Goal: Task Accomplishment & Management: Manage account settings

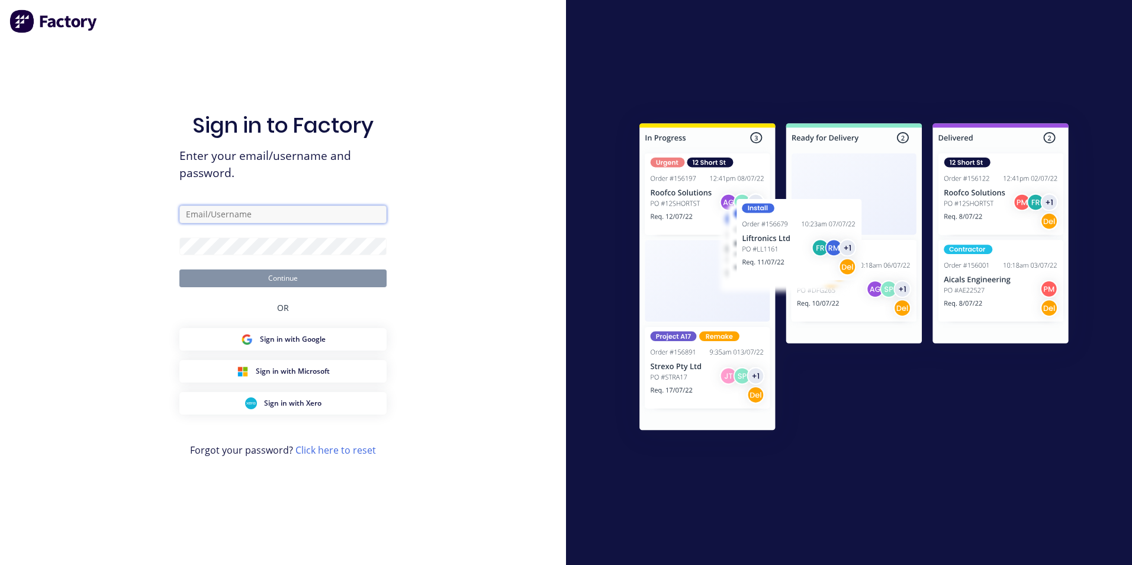
type input "[EMAIL_ADDRESS][DOMAIN_NAME]"
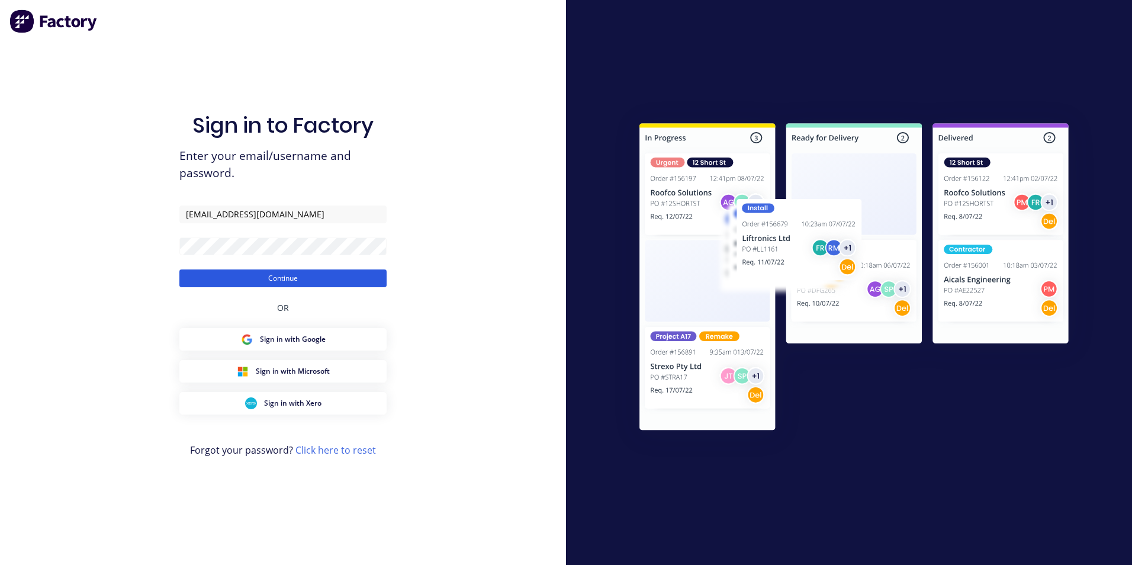
click at [327, 279] on button "Continue" at bounding box center [282, 278] width 207 height 18
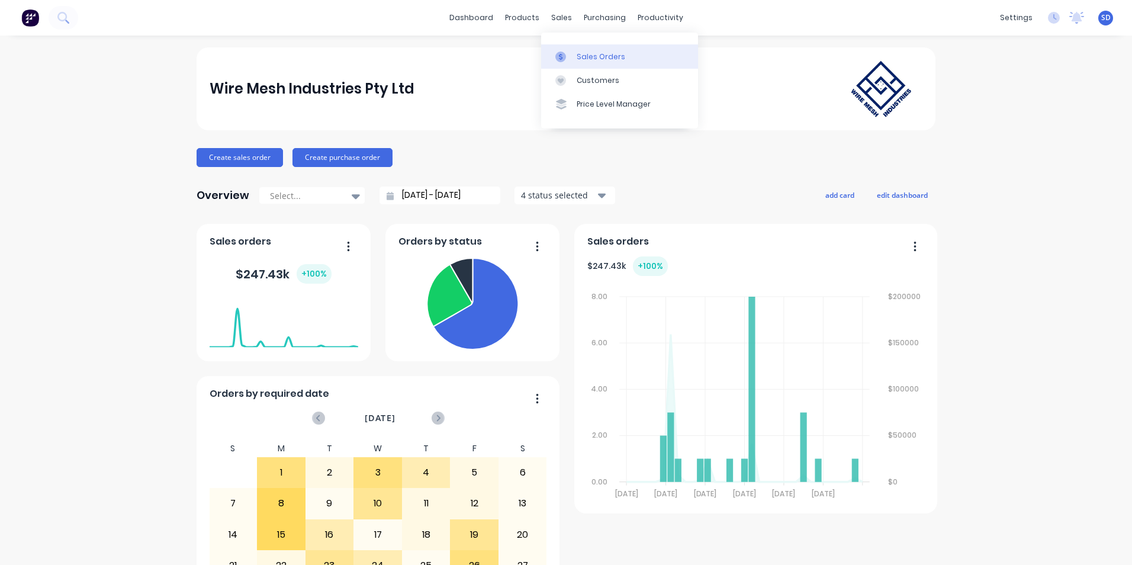
drag, startPoint x: 0, startPoint y: 0, endPoint x: 570, endPoint y: 46, distance: 571.4
click at [570, 46] on link "Sales Orders" at bounding box center [619, 56] width 157 height 24
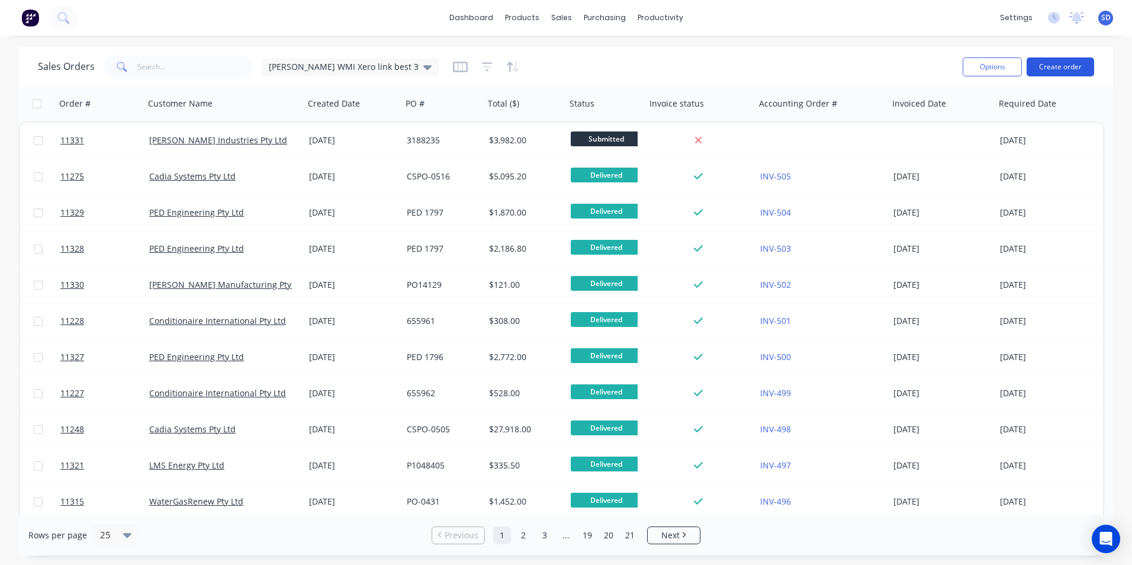
click at [1062, 70] on button "Create order" at bounding box center [1060, 66] width 67 height 19
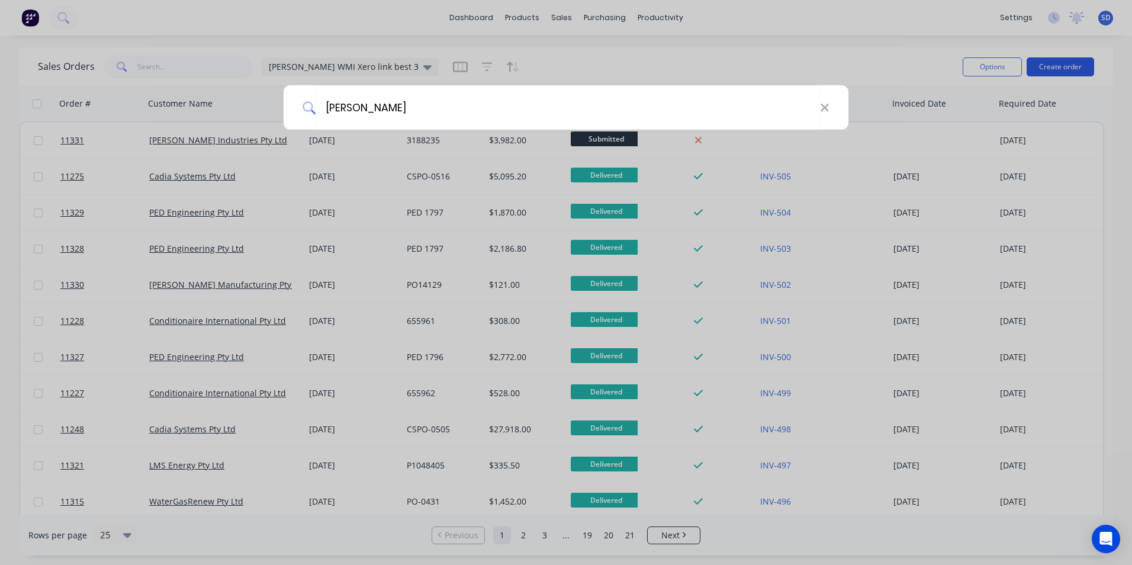
type input "gordon"
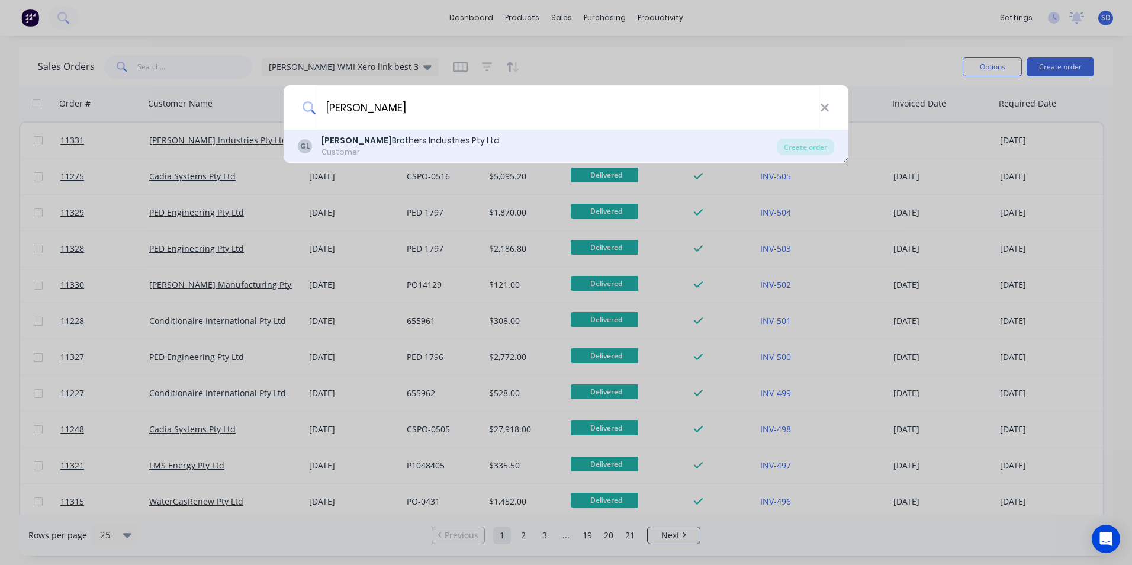
click at [687, 155] on div "GL Gordon Brothers Industries Pty Ltd Customer" at bounding box center [537, 145] width 479 height 23
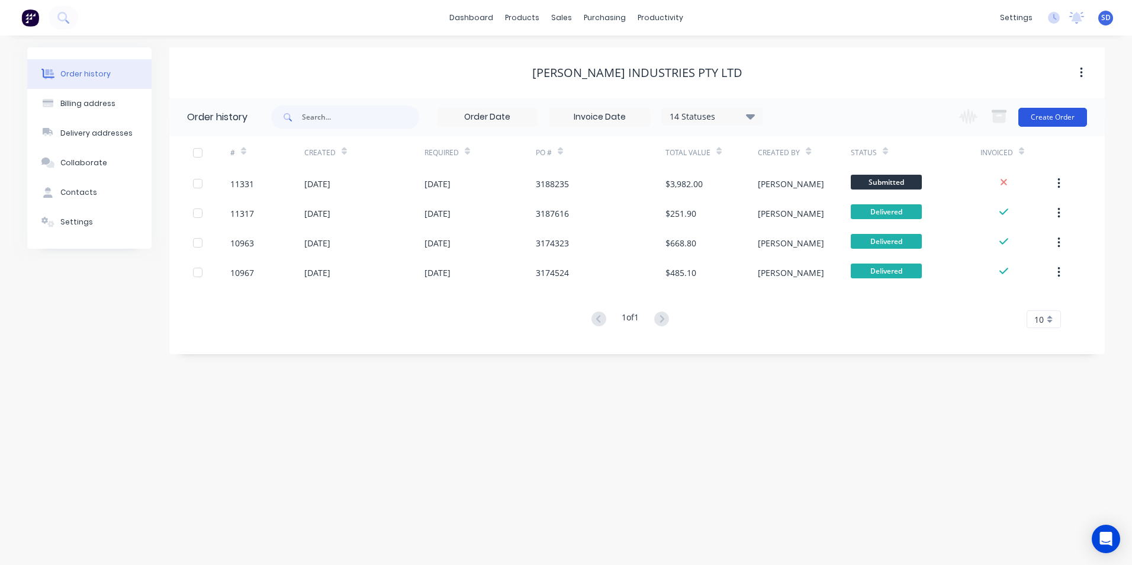
click at [1056, 123] on button "Create Order" at bounding box center [1052, 117] width 69 height 19
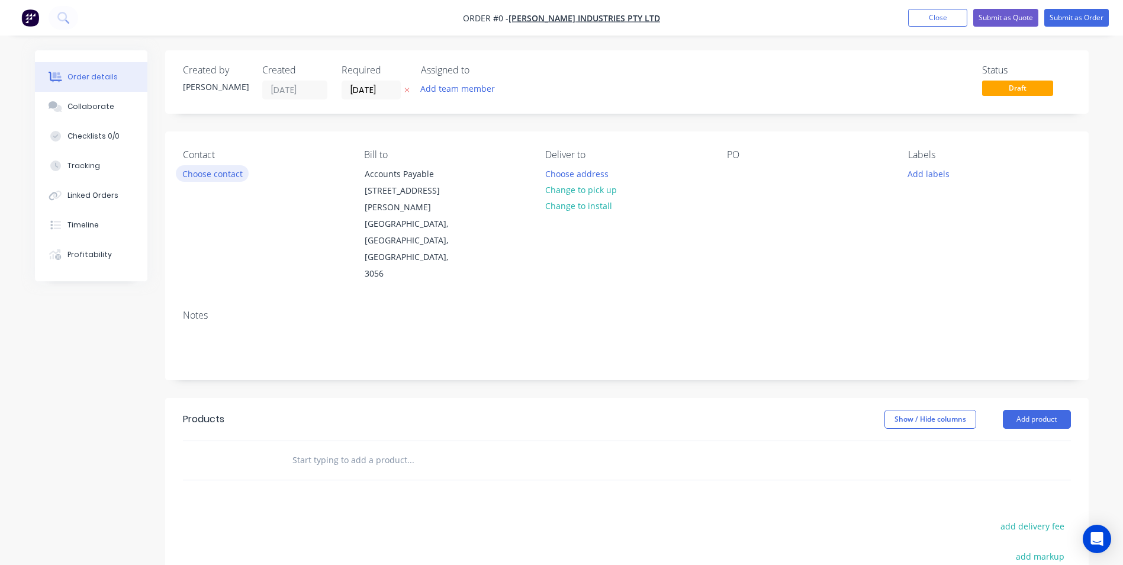
click at [229, 181] on button "Choose contact" at bounding box center [212, 173] width 73 height 16
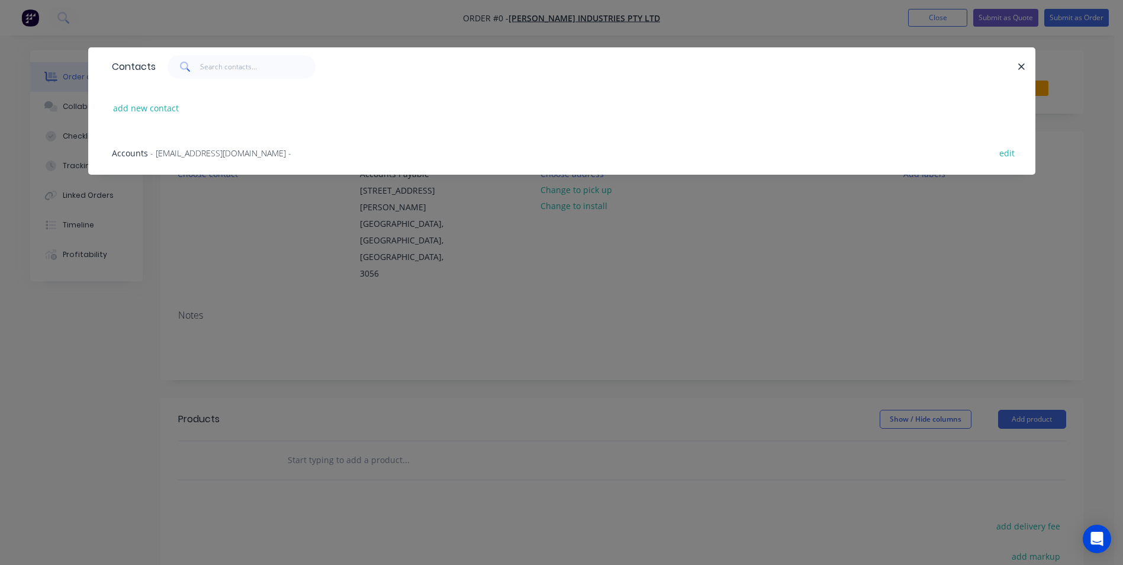
click at [236, 152] on span "- bts-au-gbi-payables@jci.com -" at bounding box center [220, 152] width 141 height 11
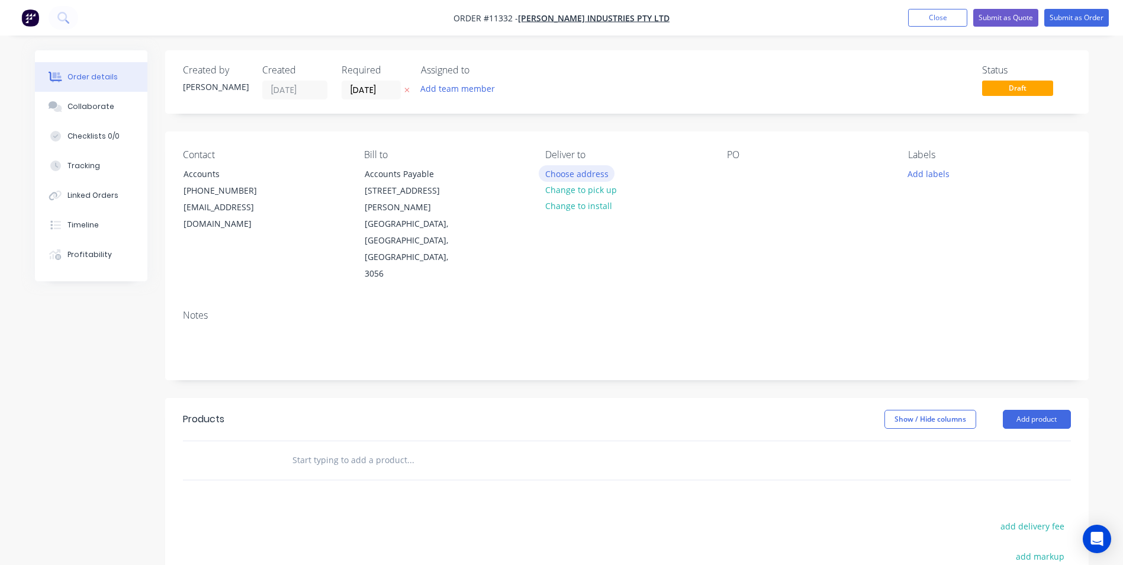
click at [601, 172] on button "Choose address" at bounding box center [577, 173] width 76 height 16
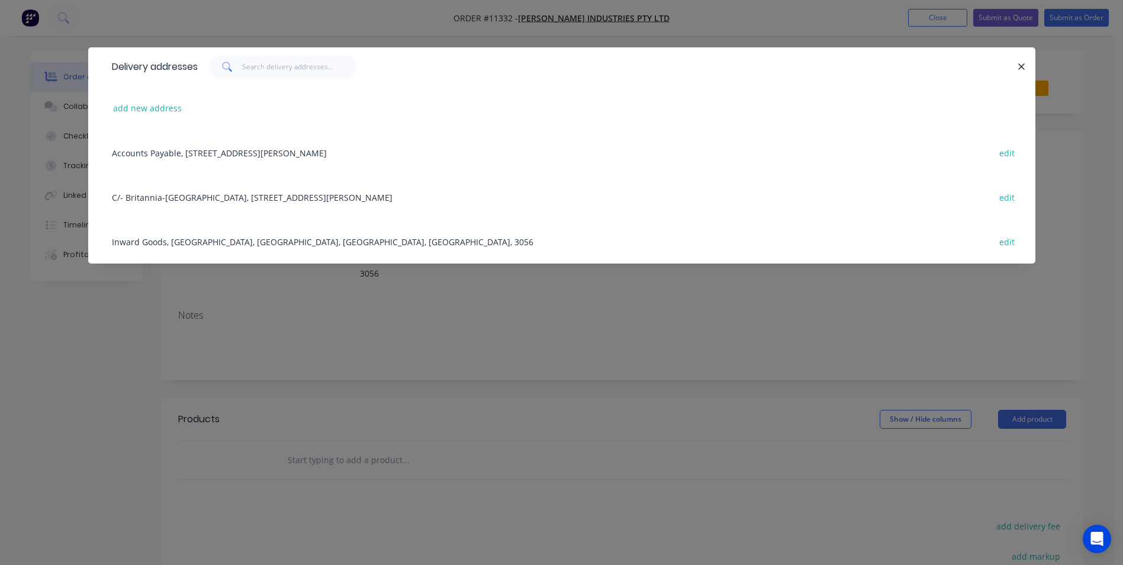
click at [247, 195] on div "C/- Britannia-Jahco, 18 Healey Road, Door 1, Dandenong South, Victoria, Austral…" at bounding box center [562, 197] width 912 height 44
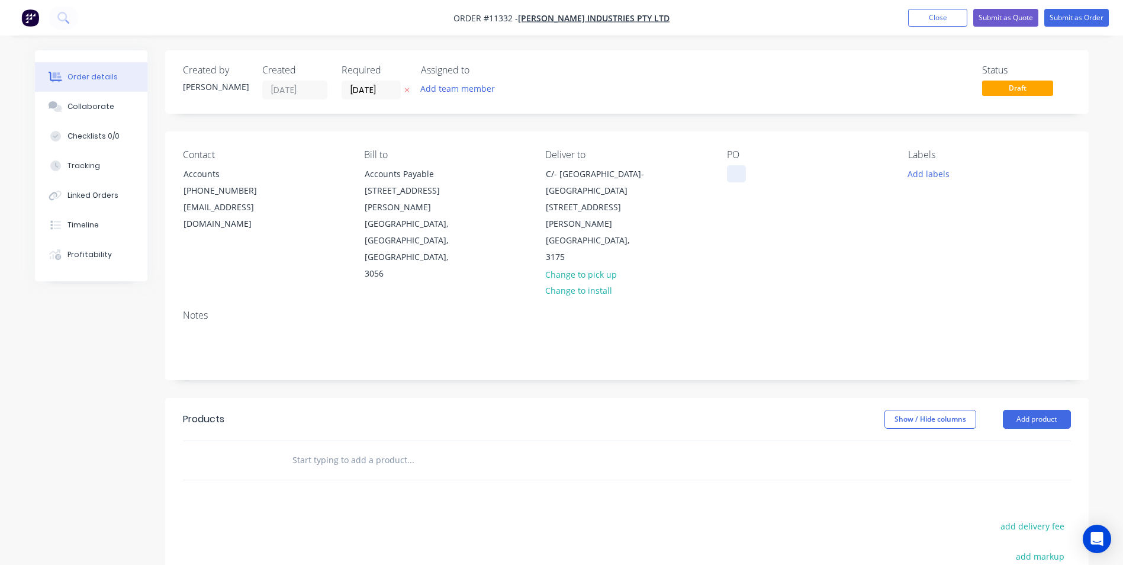
click at [728, 169] on div at bounding box center [736, 173] width 19 height 17
click at [379, 448] on input "text" at bounding box center [410, 460] width 237 height 24
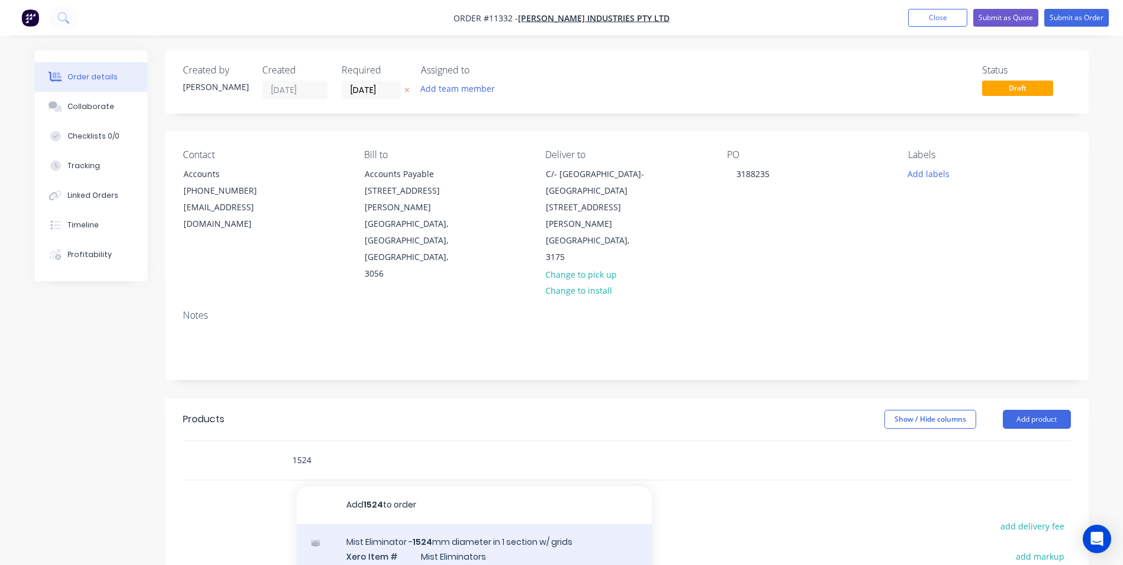
type input "1524"
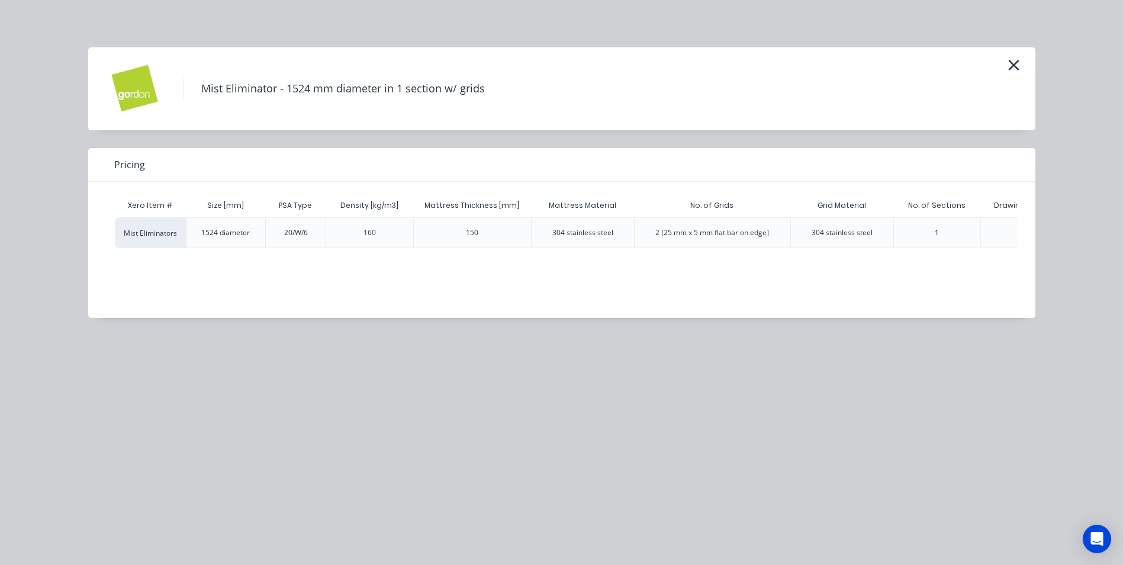
scroll to position [0, 308]
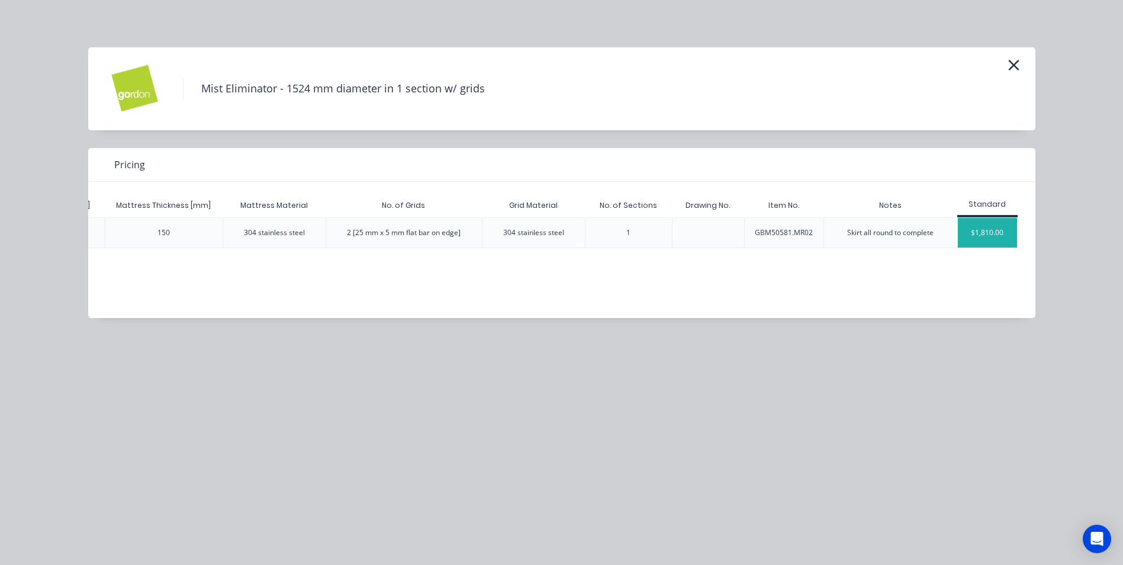
click at [982, 233] on div "$1,810.00" at bounding box center [987, 233] width 59 height 30
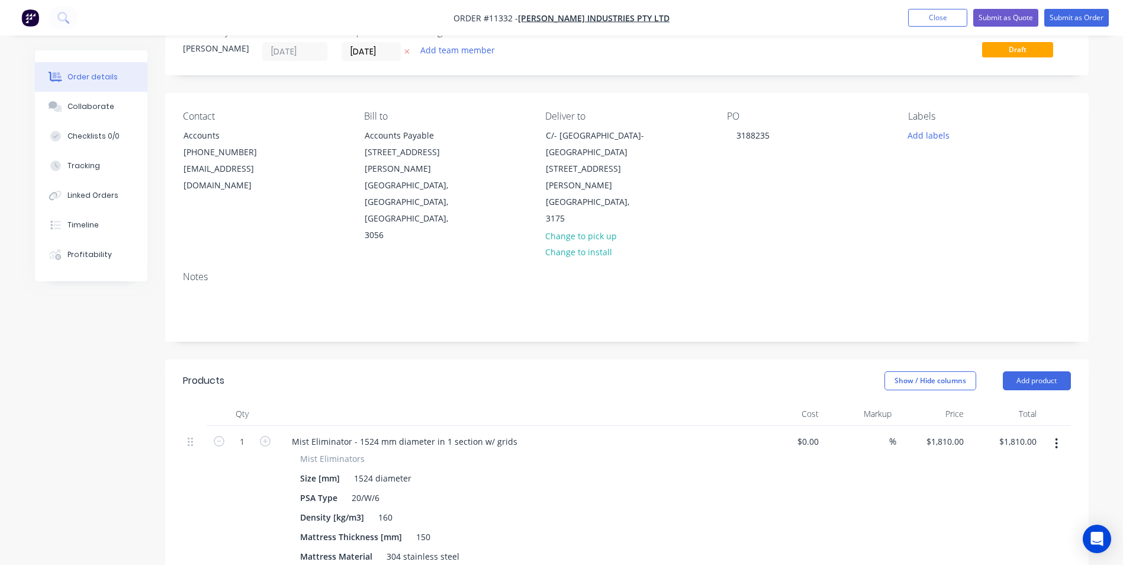
scroll to position [118, 0]
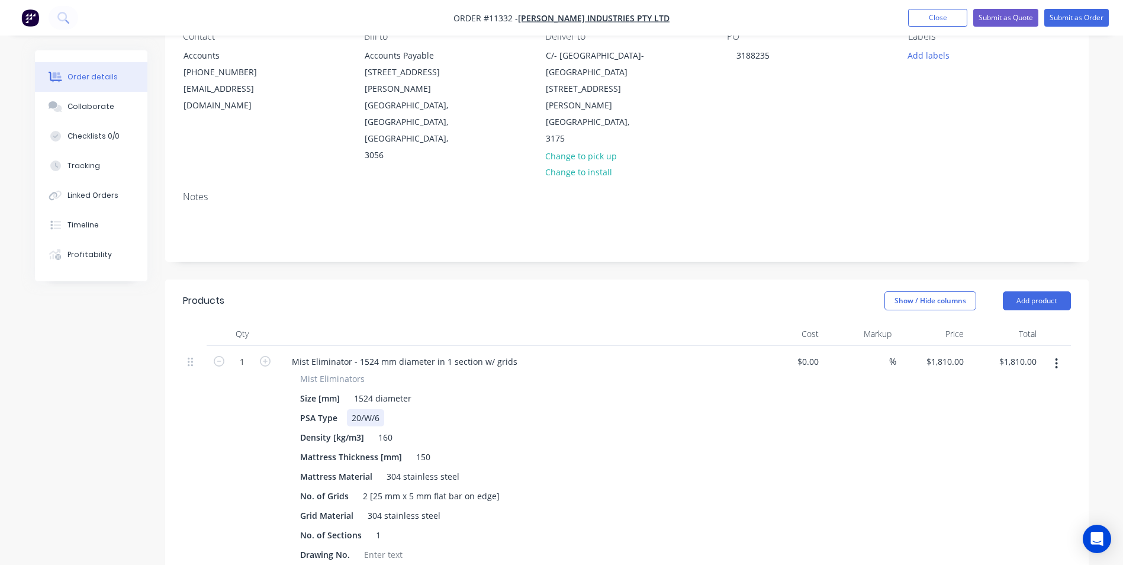
click at [380, 409] on div "20/W/6" at bounding box center [365, 417] width 37 height 17
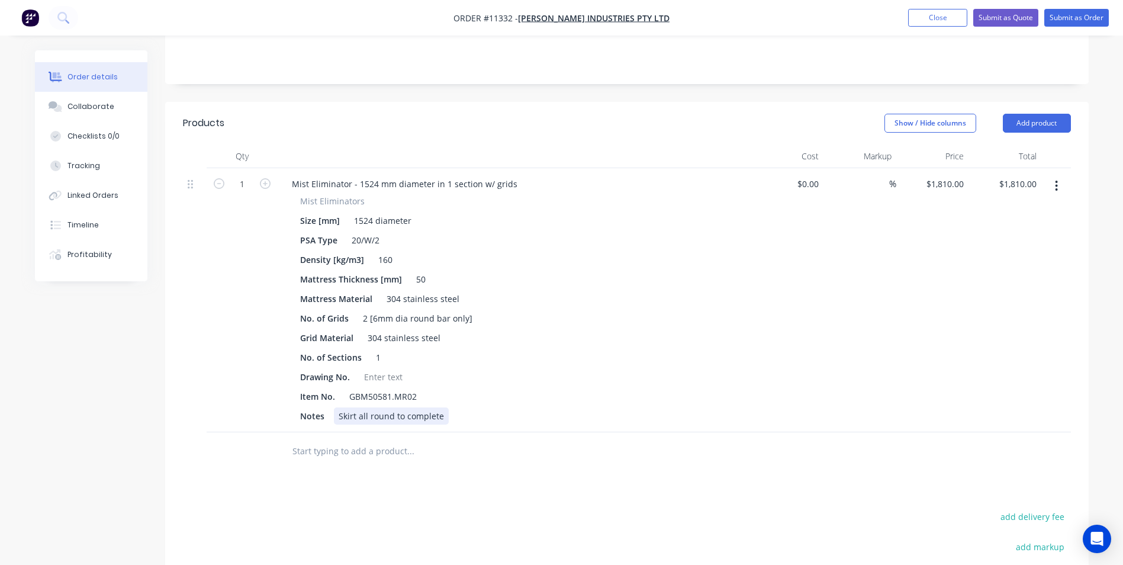
click at [445, 407] on div "Skirt all round to complete" at bounding box center [391, 415] width 115 height 17
click at [946, 175] on input "1810" at bounding box center [956, 183] width 25 height 17
type input "$905.00"
click at [269, 178] on icon "button" at bounding box center [265, 183] width 11 height 11
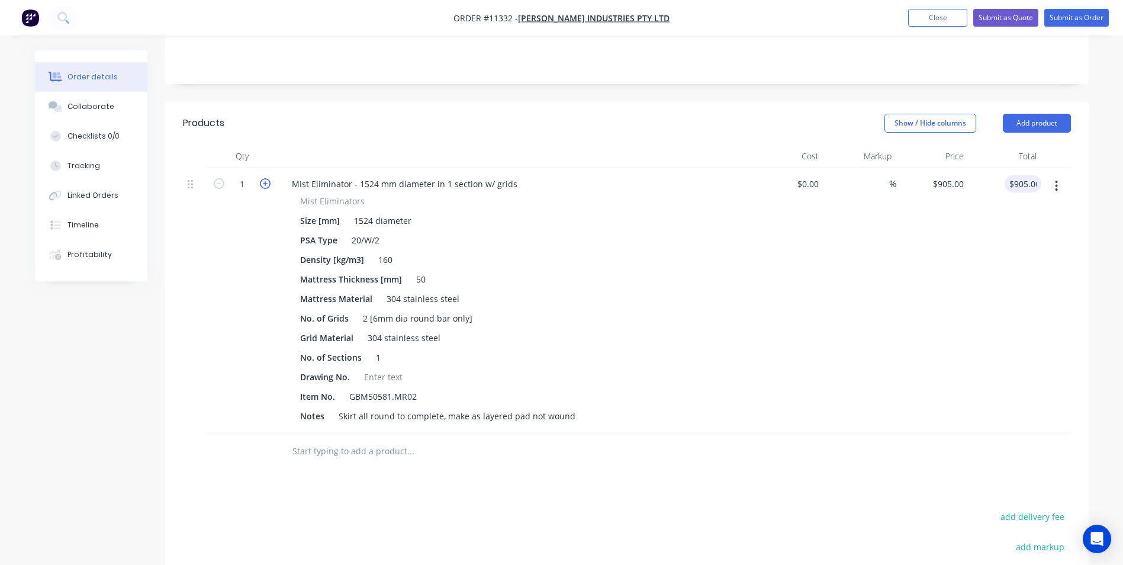
type input "2"
type input "$1,810.00"
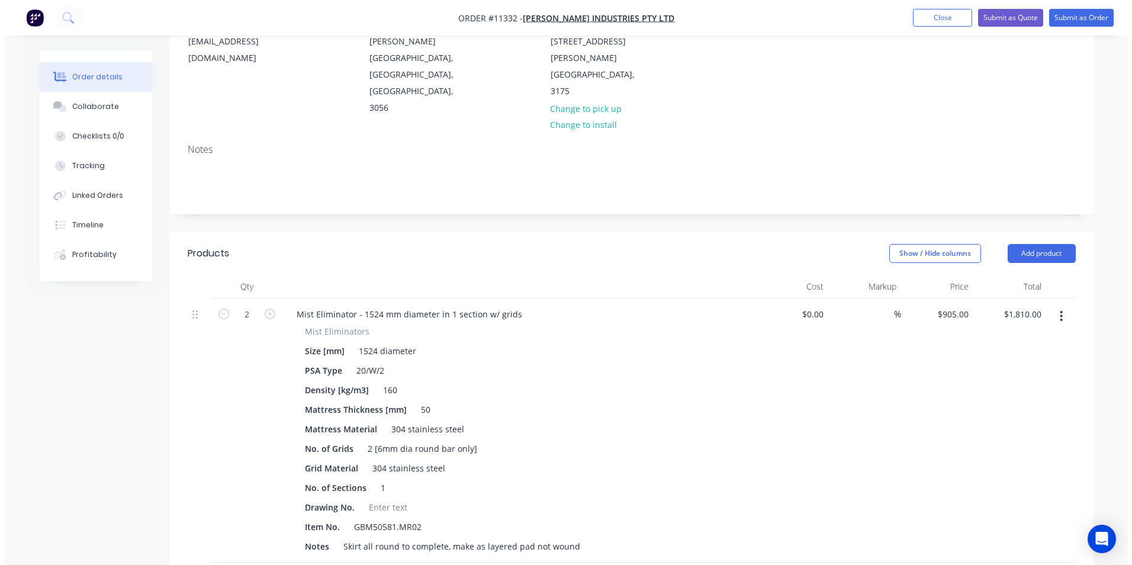
scroll to position [0, 0]
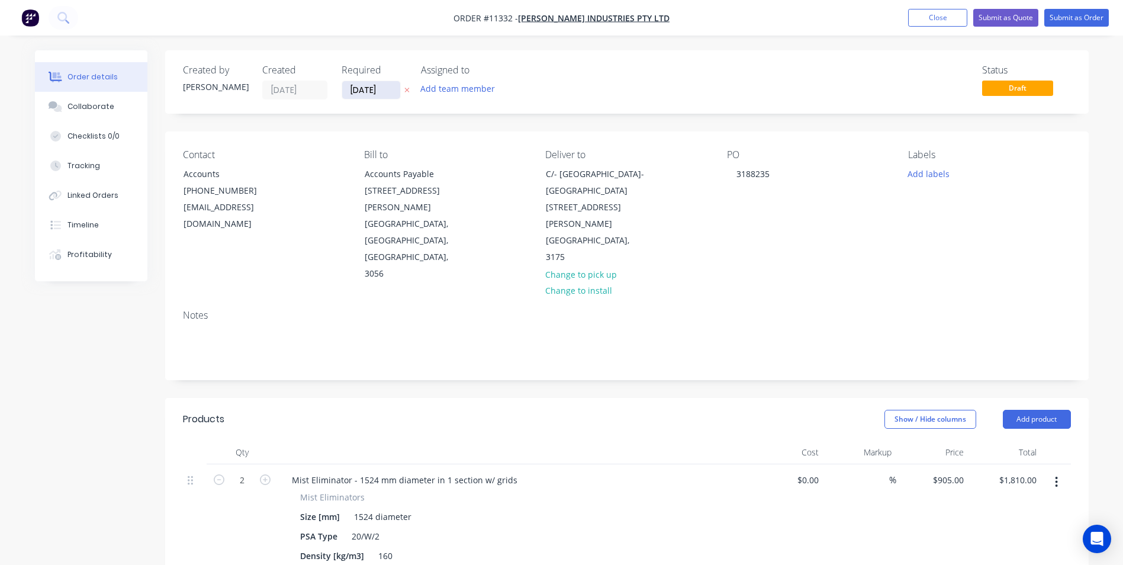
click at [373, 92] on input "30/09/25" at bounding box center [371, 90] width 58 height 18
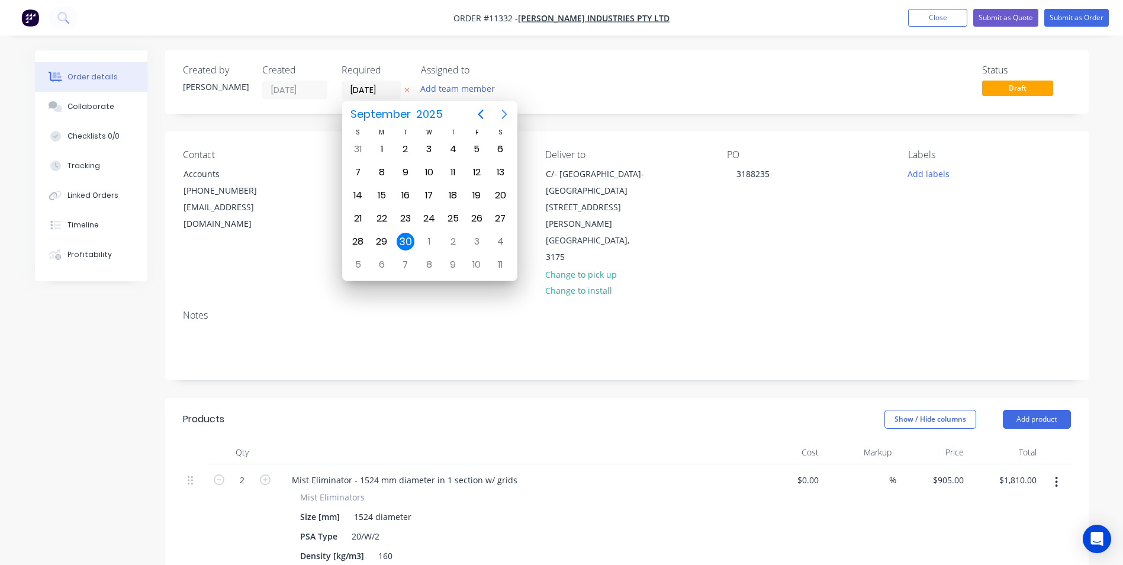
click at [507, 114] on icon "Next page" at bounding box center [504, 114] width 14 height 14
click at [397, 170] on div "7" at bounding box center [406, 172] width 18 height 18
type input "07/10/25"
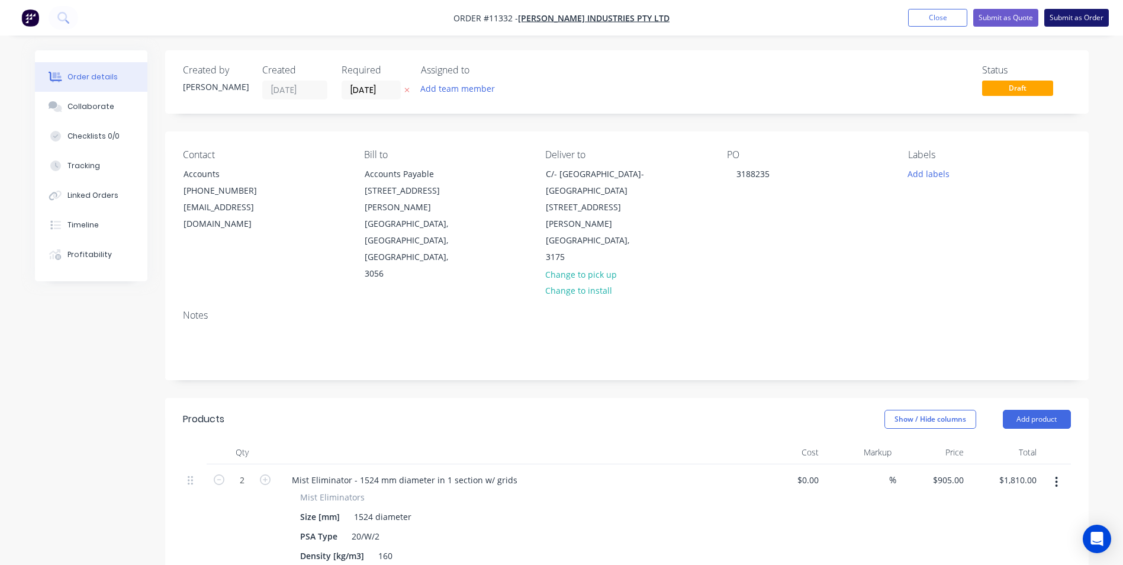
click at [1089, 14] on button "Submit as Order" at bounding box center [1076, 18] width 65 height 18
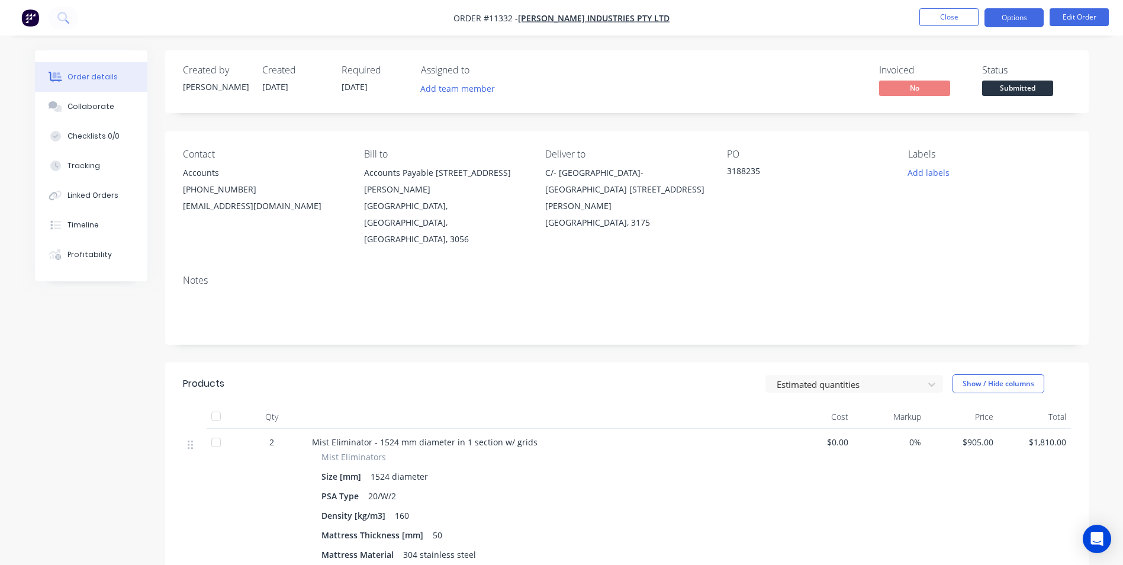
click at [1020, 19] on button "Options" at bounding box center [1014, 17] width 59 height 19
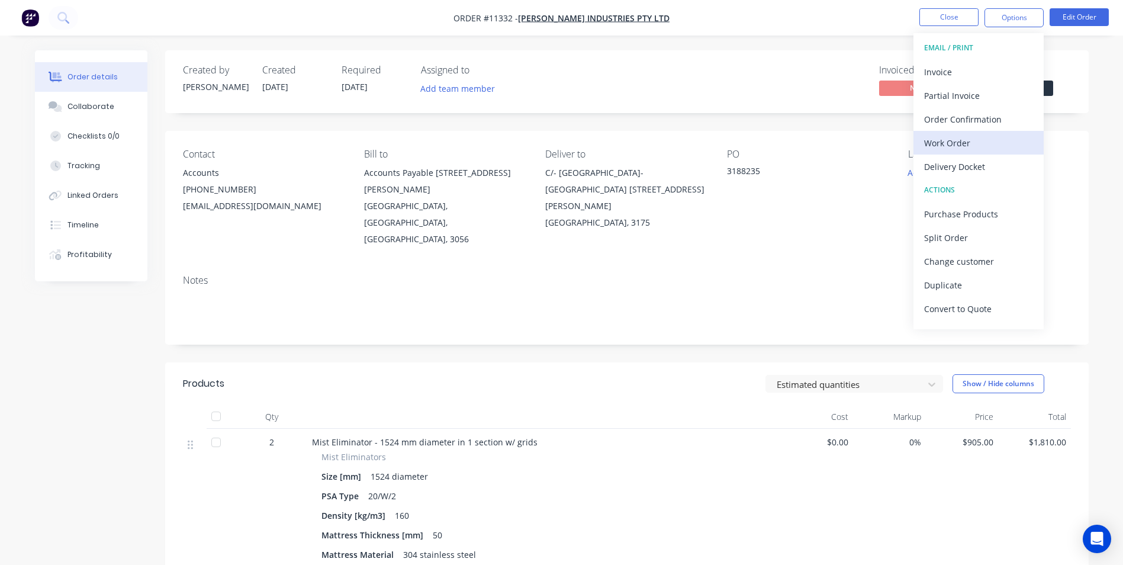
click at [994, 135] on div "Work Order" at bounding box center [978, 142] width 109 height 17
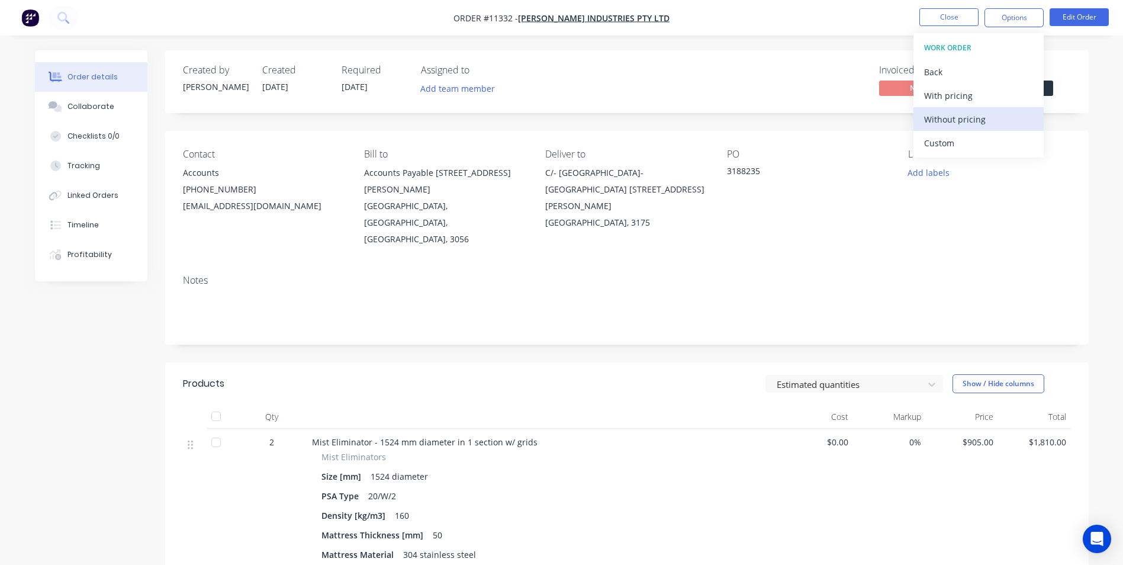
click at [969, 123] on div "Without pricing" at bounding box center [978, 119] width 109 height 17
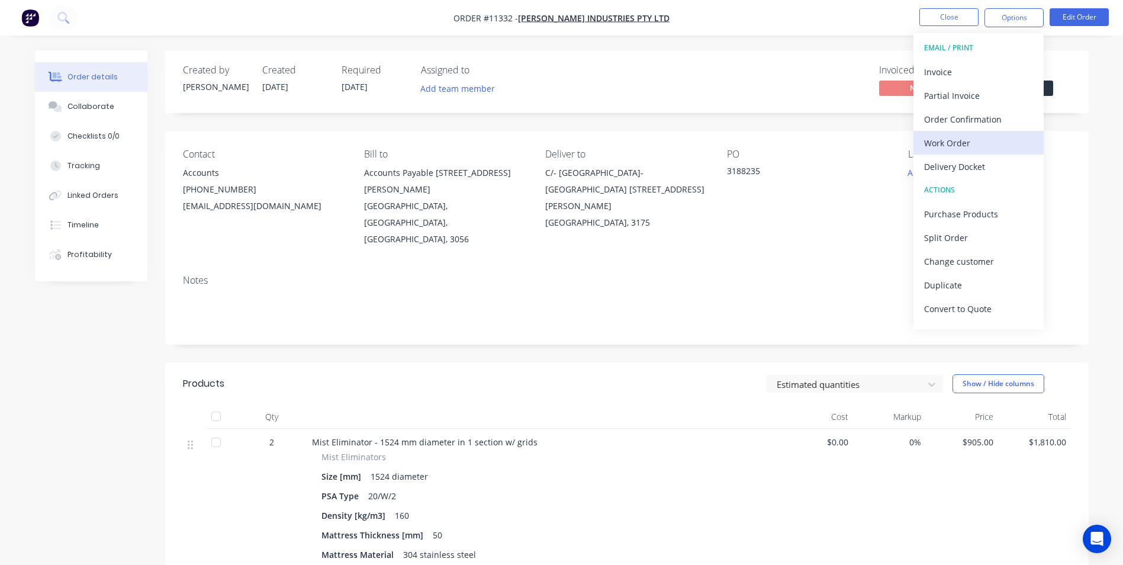
click at [973, 149] on div "Work Order" at bounding box center [978, 142] width 109 height 17
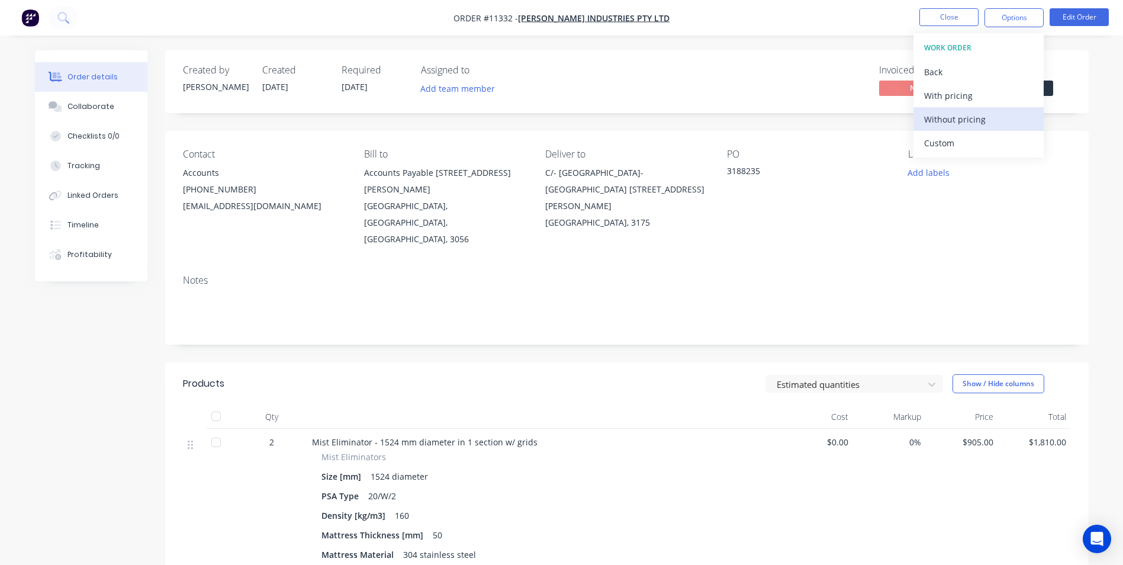
click at [967, 117] on div "Without pricing" at bounding box center [978, 119] width 109 height 17
click at [936, 8] on nav "Order #11332 - Gordon Brothers Industries Pty Ltd Close Options EMAIL / PRINT I…" at bounding box center [561, 18] width 1123 height 36
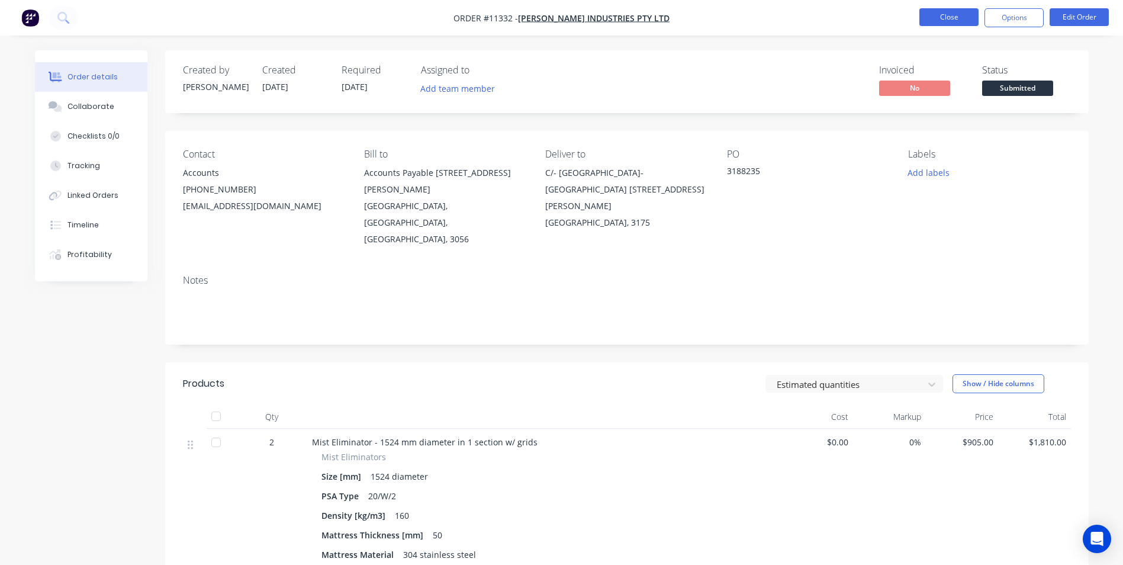
click at [936, 14] on button "Close" at bounding box center [949, 17] width 59 height 18
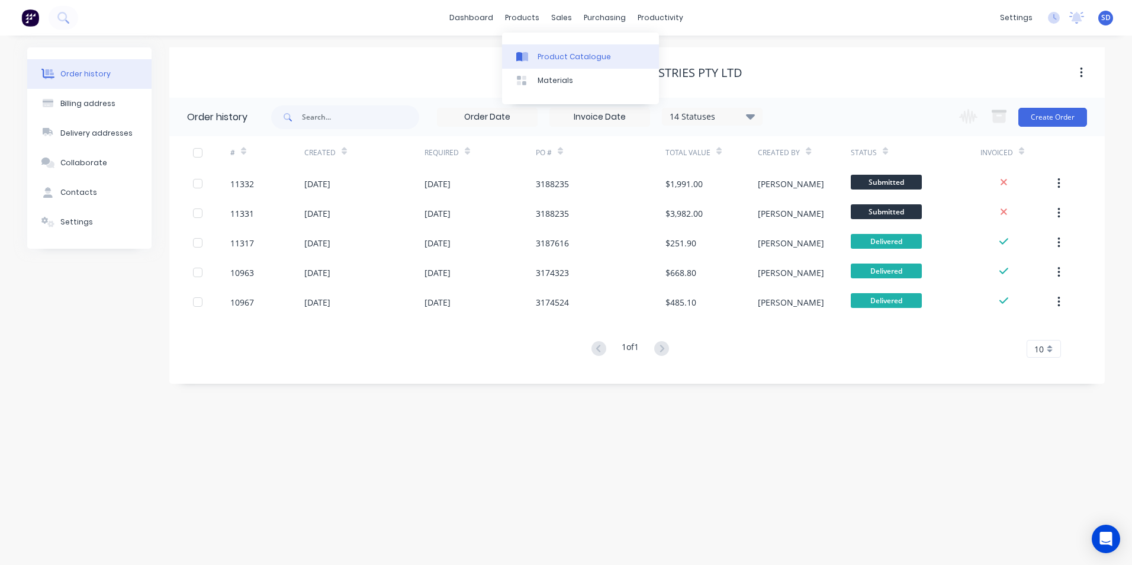
click at [539, 49] on link "Product Catalogue" at bounding box center [580, 56] width 157 height 24
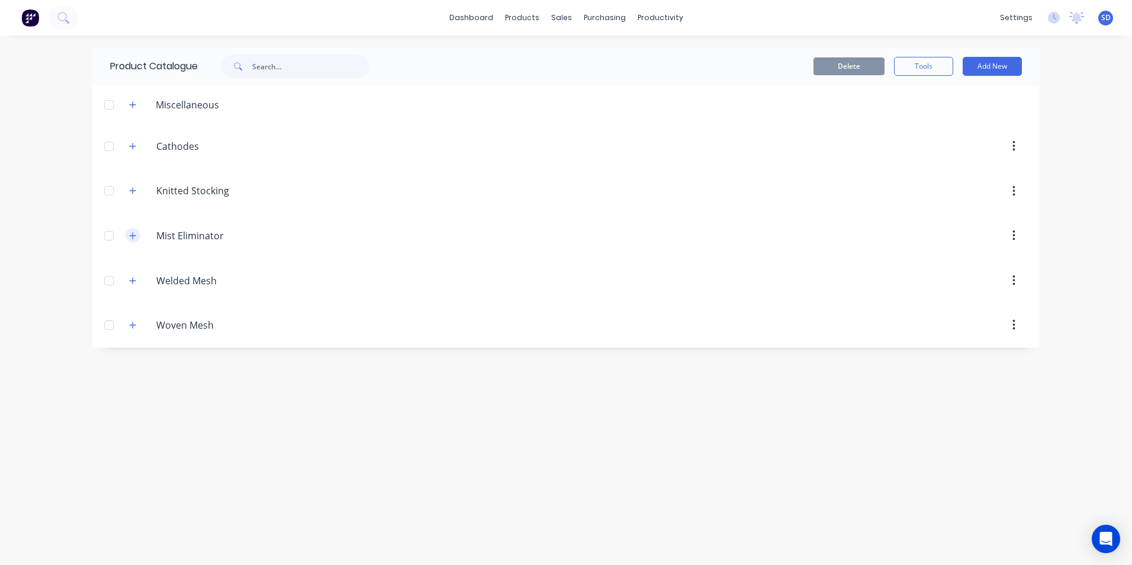
click at [128, 236] on button "button" at bounding box center [133, 235] width 15 height 15
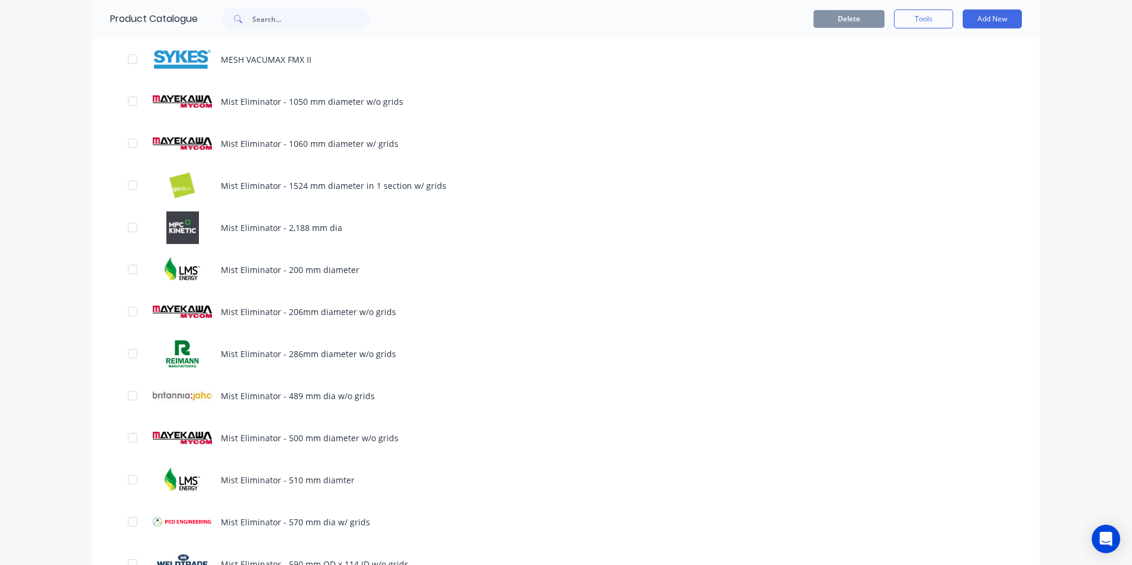
scroll to position [770, 0]
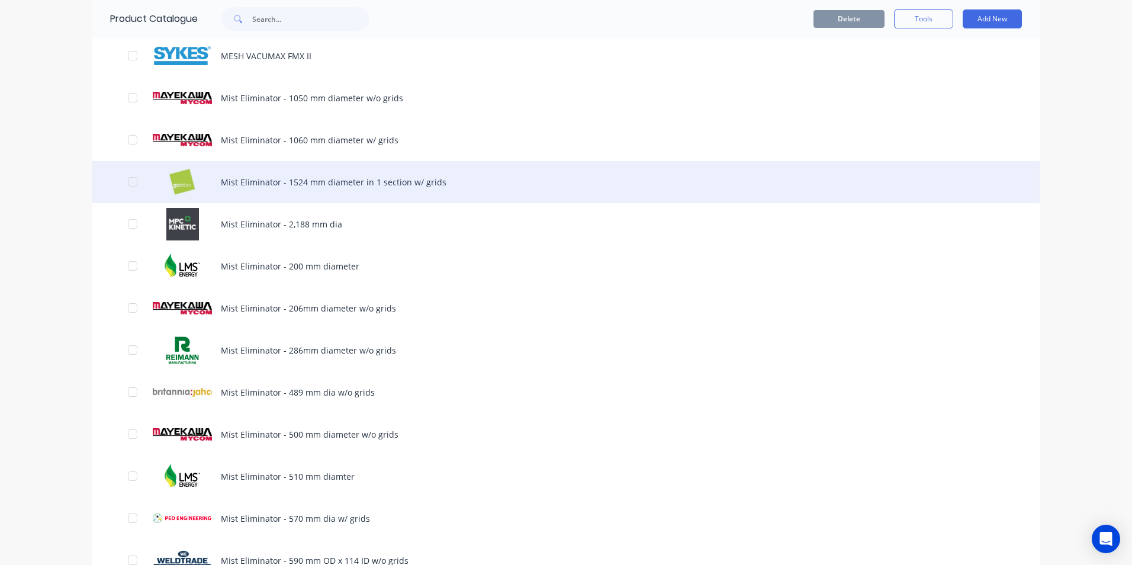
click at [645, 182] on div "Mist Eliminator - 1524 mm diameter in 1 section w/ grids" at bounding box center [565, 182] width 947 height 42
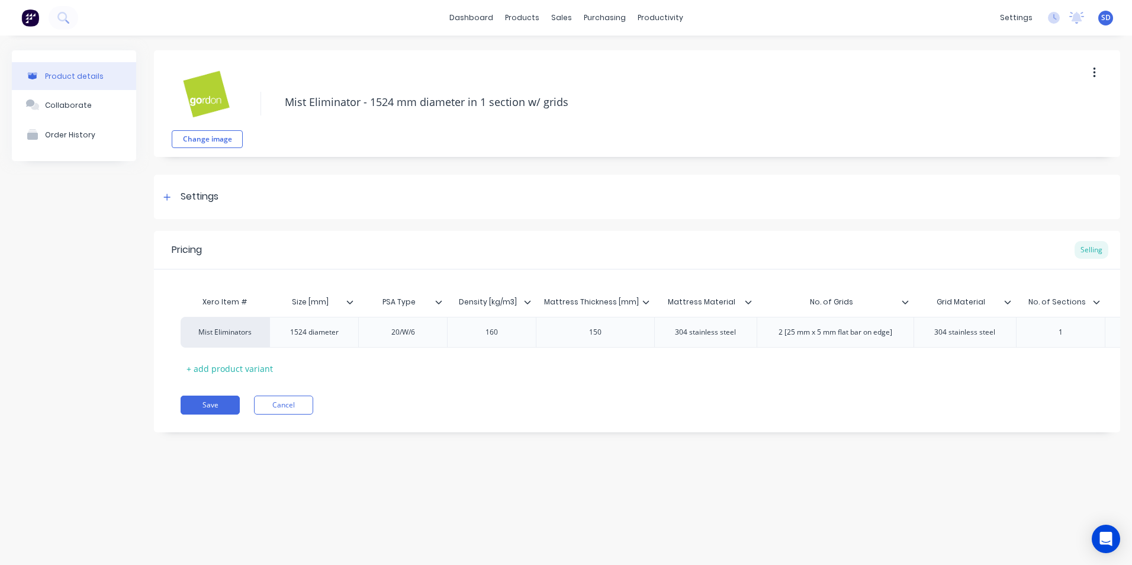
click at [1095, 73] on icon "button" at bounding box center [1094, 72] width 3 height 13
click at [1069, 97] on div "Duplicate" at bounding box center [1052, 103] width 91 height 17
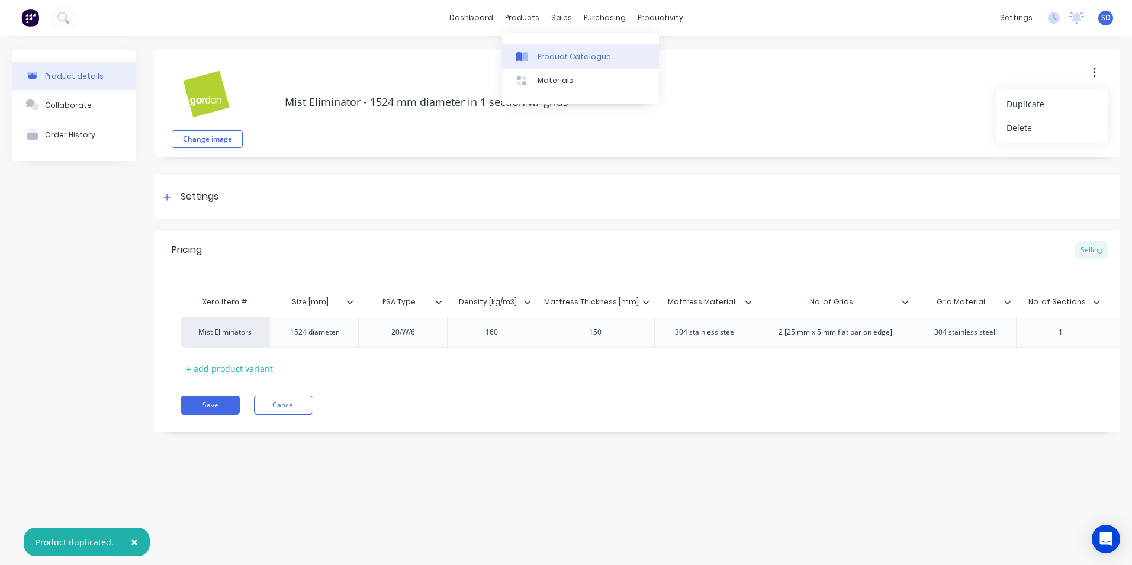
click at [540, 59] on div "Product Catalogue" at bounding box center [574, 57] width 73 height 11
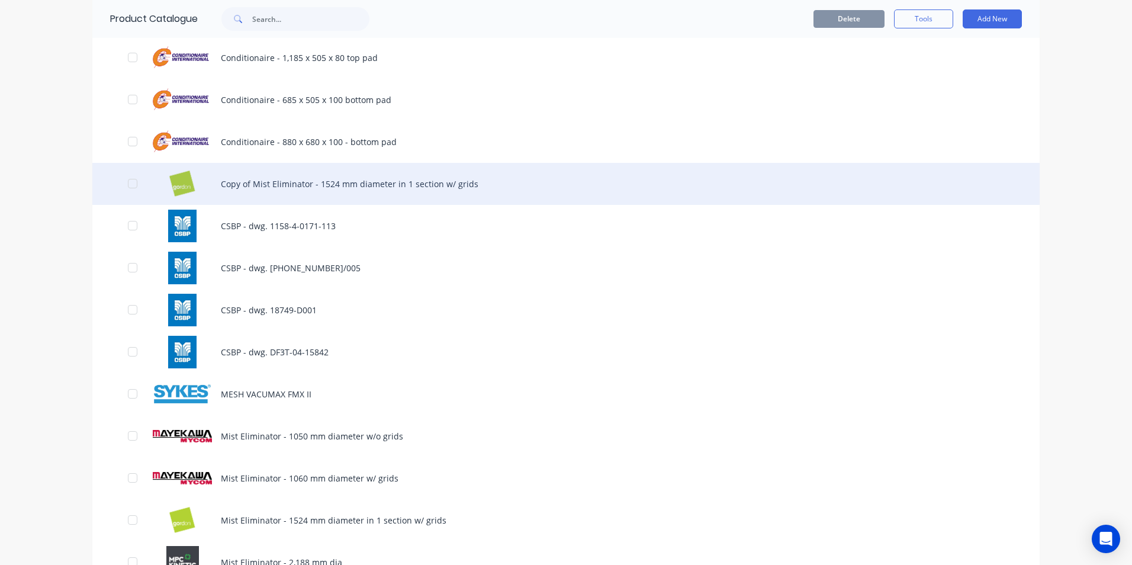
scroll to position [651, 0]
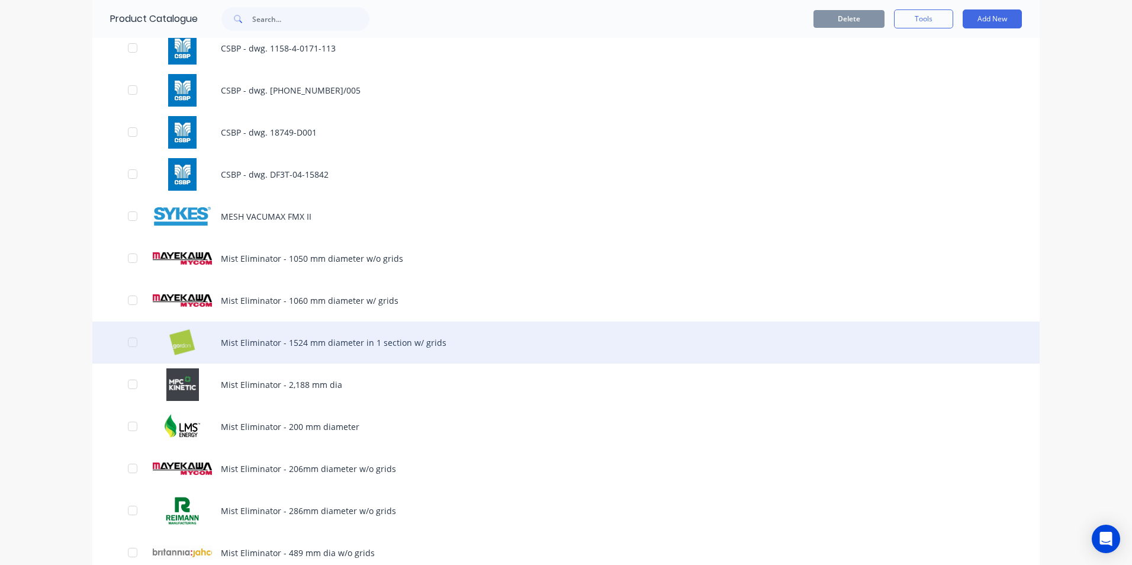
click at [444, 332] on div "Mist Eliminator - 1524 mm diameter in 1 section w/ grids" at bounding box center [565, 343] width 947 height 42
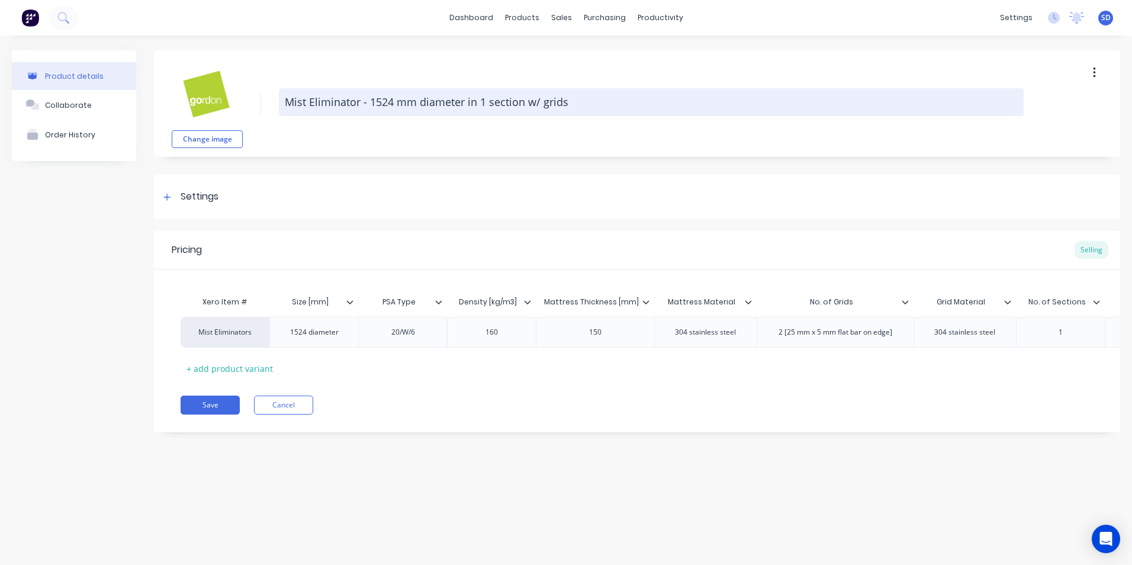
click at [566, 101] on textarea "Mist Eliminator - 1524 mm diameter in 1 section w/ grids" at bounding box center [651, 102] width 745 height 28
type textarea "x"
type textarea "Mist Eliminator - 1524 mm diameter in 1 section w/ grids"
type textarea "x"
type textarea "Mist Eliminator - 1524 mm diameter in 1 section w/ grids 1"
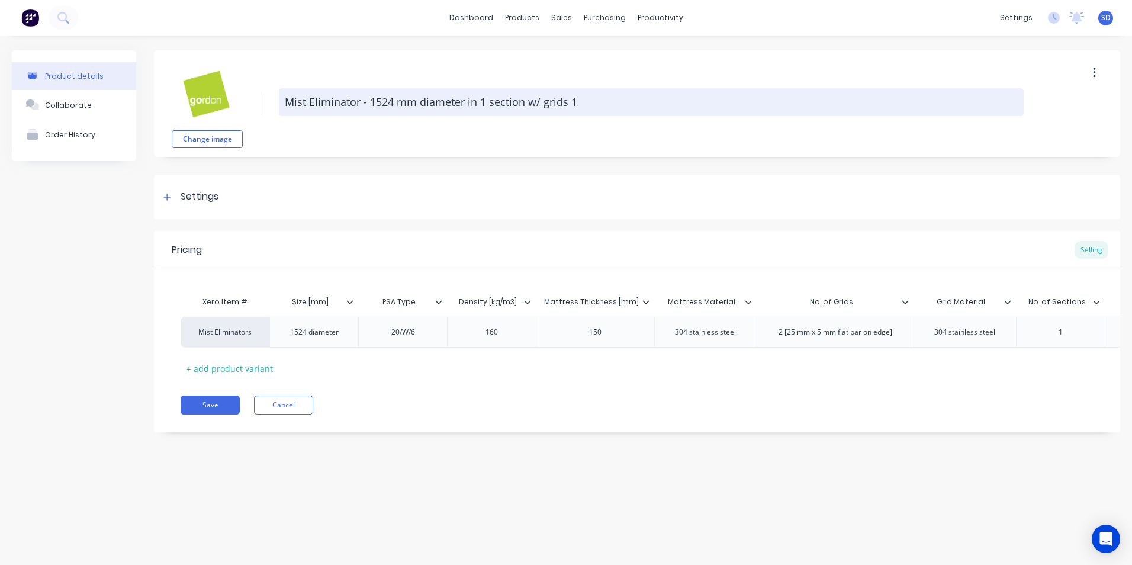
type textarea "x"
type textarea "Mist Eliminator - 1524 mm diameter in 1 section w/ grids 15"
type textarea "x"
type textarea "Mist Eliminator - 1524 mm diameter in 1 section w/ grids 150"
type textarea "x"
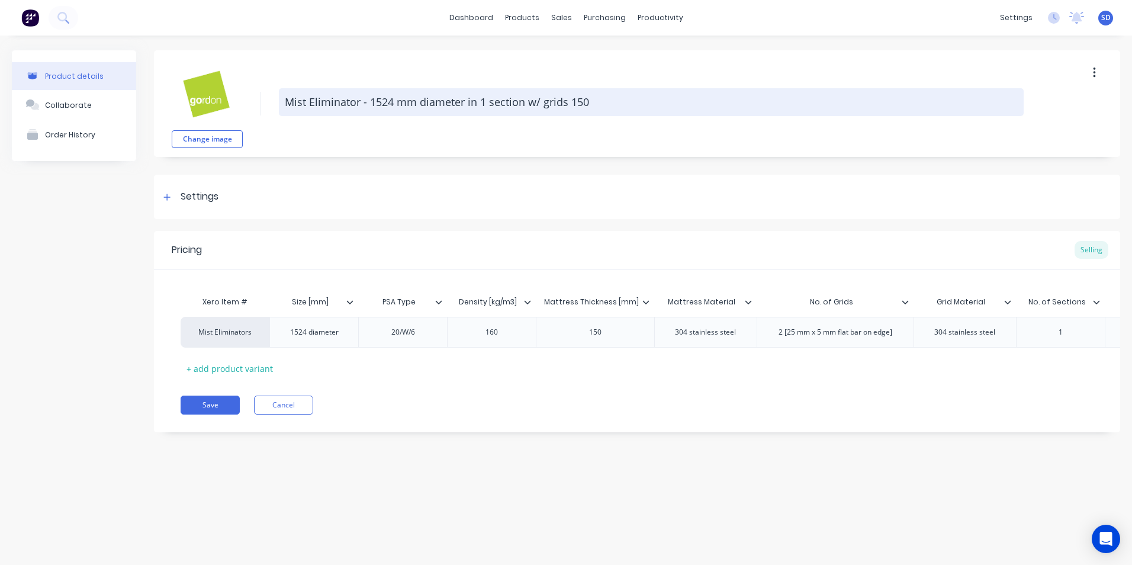
type textarea "Mist Eliminator - 1524 mm diameter in 1 section w/ grids 150m"
type textarea "x"
type textarea "Mist Eliminator - 1524 mm diameter in 1 section w/ grids 150mm"
type textarea "x"
type textarea "Mist Eliminator - 1524 mm diameter in 1 section w/ grids 150mm"
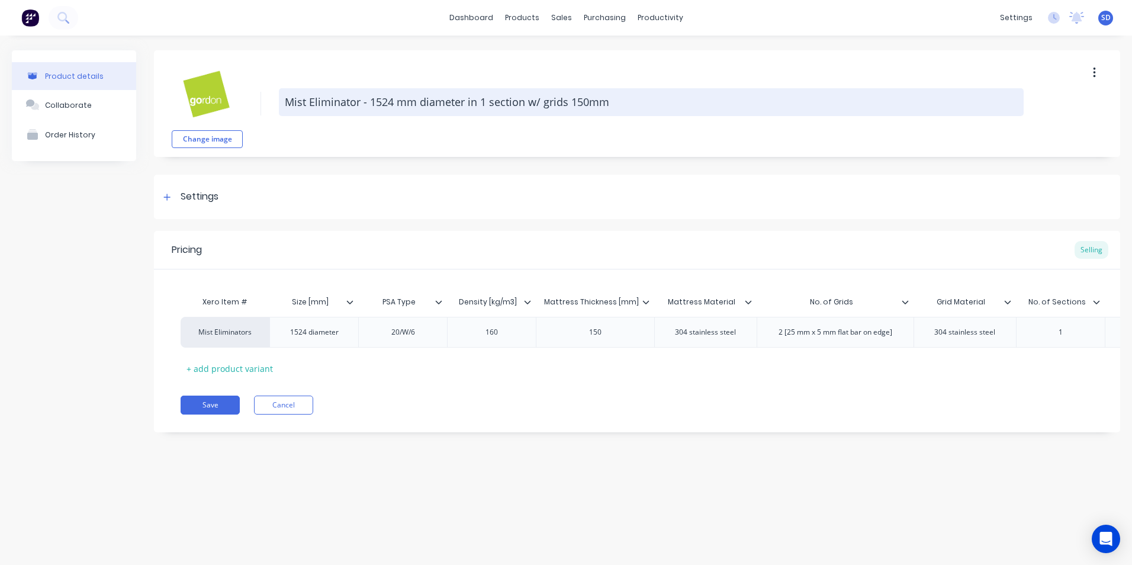
type textarea "x"
type textarea "Mist Eliminator - 1524 mm diameter in 1 section w/ grids 150mm t"
type textarea "x"
type textarea "Mist Eliminator - 1524 mm diameter in 1 section w/ grids 150mm th"
type textarea "x"
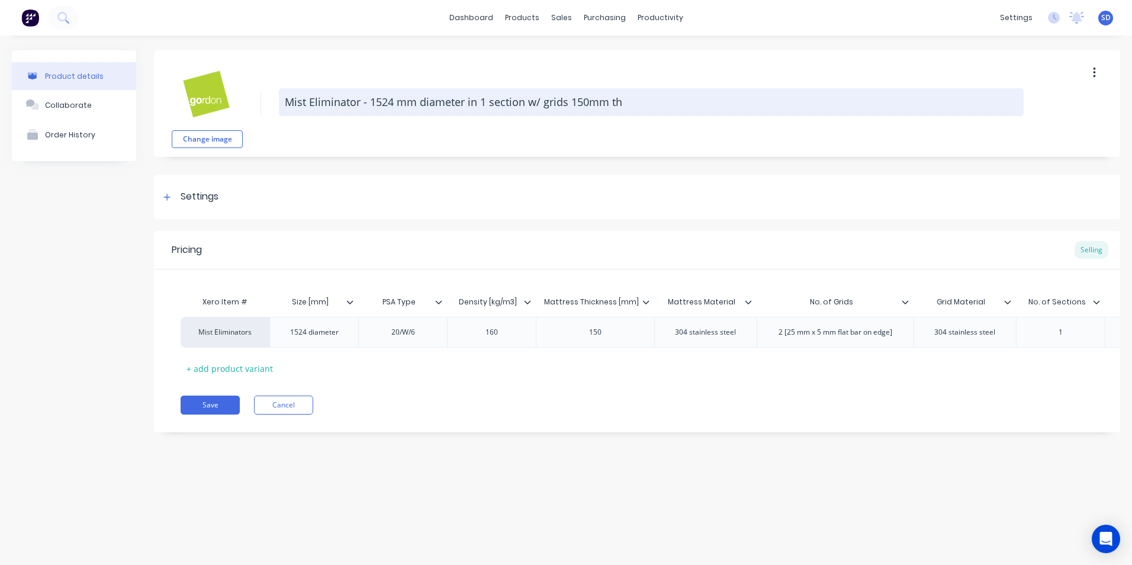
type textarea "Mist Eliminator - 1524 mm diameter in 1 section w/ grids 150mm thi"
type textarea "x"
type textarea "Mist Eliminator - 1524 mm diameter in 1 section w/ grids 150mm thic"
type textarea "x"
type textarea "Mist Eliminator - 1524 mm diameter in 1 section w/ grids 150mm thick"
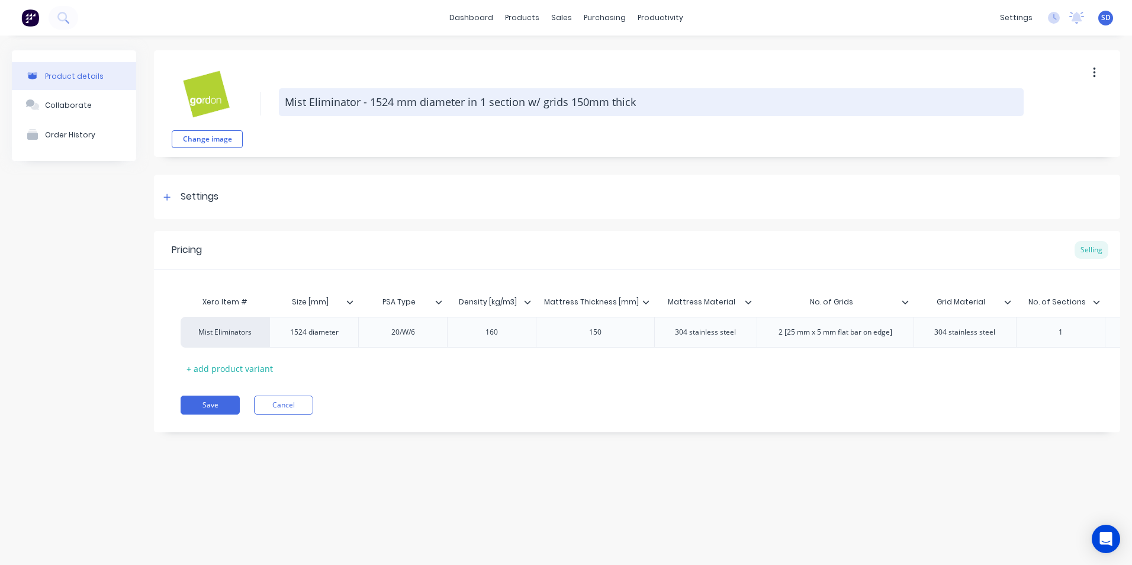
type textarea "x"
type textarea "Mist Eliminator - 1524 mm diameter in 1 section w/ grids 150mm thick"
type textarea "x"
type textarea "Mist Eliminator - 1524 mm diameter in 1 section w/ grids 150mm thick m"
type textarea "x"
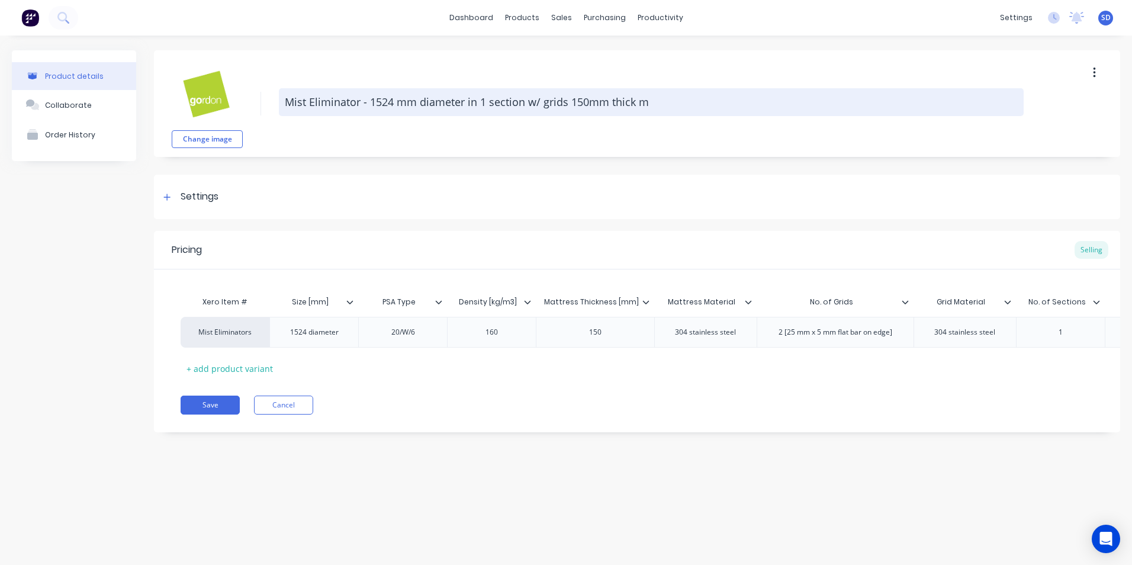
type textarea "Mist Eliminator - 1524 mm diameter in 1 section w/ grids 150mm thick ma"
type textarea "x"
type textarea "Mist Eliminator - 1524 mm diameter in 1 section w/ grids 150mm thick mat"
type textarea "x"
type textarea "Mist Eliminator - 1524 mm diameter in 1 section w/ grids 150mm thick matt"
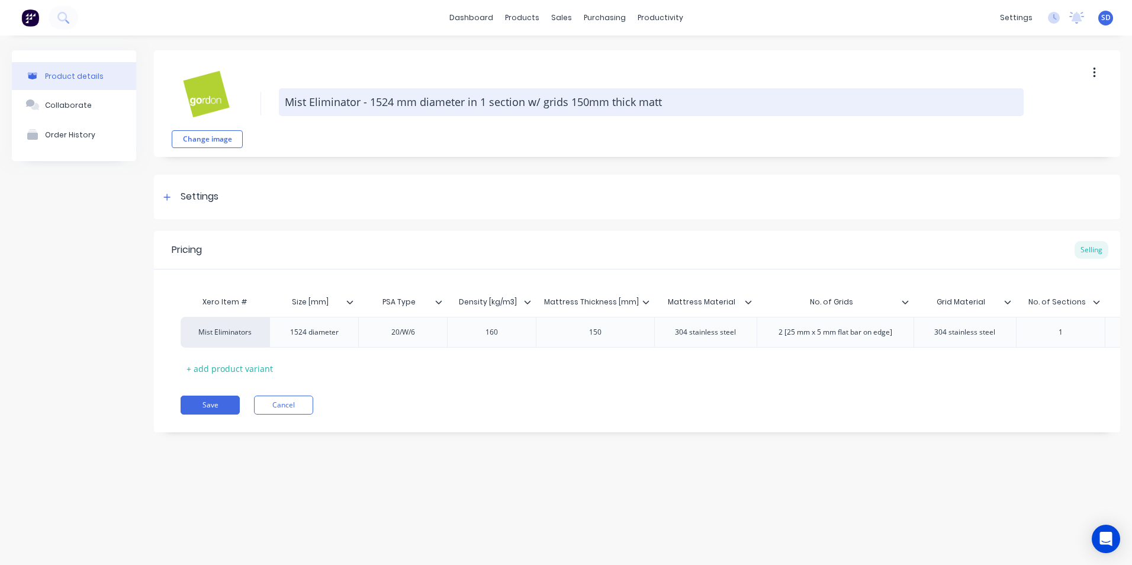
type textarea "x"
type textarea "Mist Eliminator - 1524 mm diameter in 1 section w/ grids 150mm thick mattr"
type textarea "x"
type textarea "Mist Eliminator - 1524 mm diameter in 1 section w/ grids 150mm thick mattre"
type textarea "x"
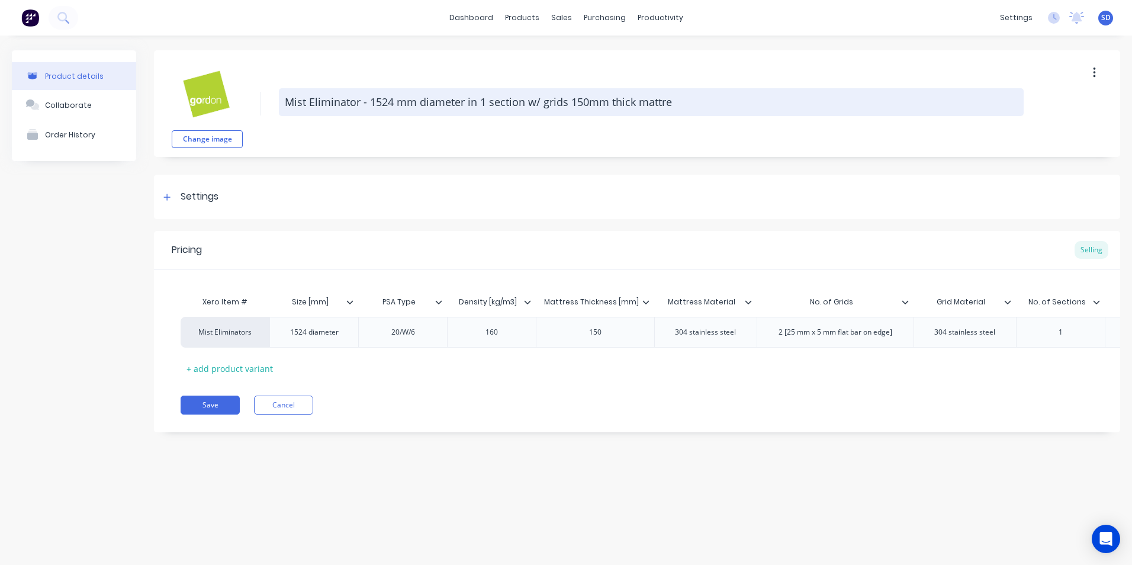
type textarea "Mist Eliminator - 1524 mm diameter in 1 section w/ grids 150mm thick mattres"
type textarea "x"
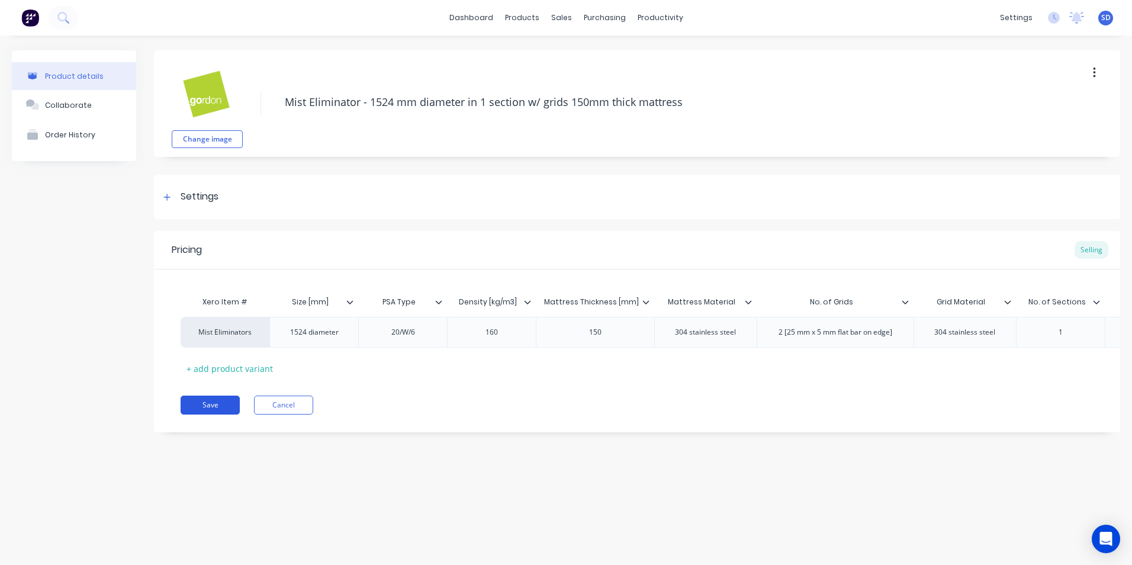
type textarea "Mist Eliminator - 1524 mm diameter in 1 section w/ grids 150mm thick mattress"
type textarea "x"
type textarea "Mist Eliminator - 1524 mm diameter in 1 section w/ grids 150mm thick mattress"
click at [225, 410] on button "Save" at bounding box center [210, 405] width 59 height 19
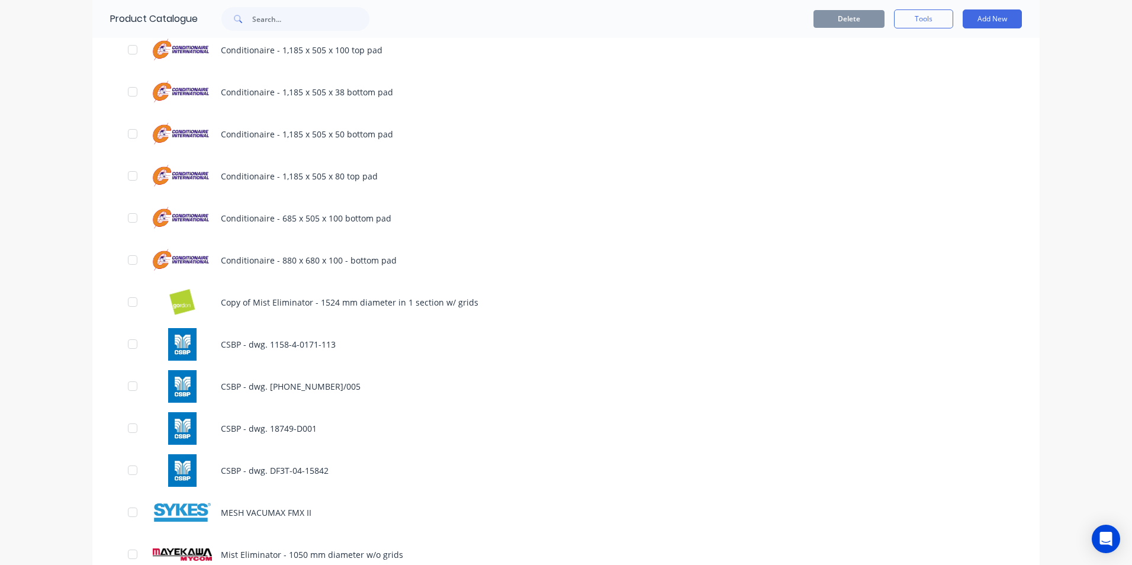
scroll to position [474, 0]
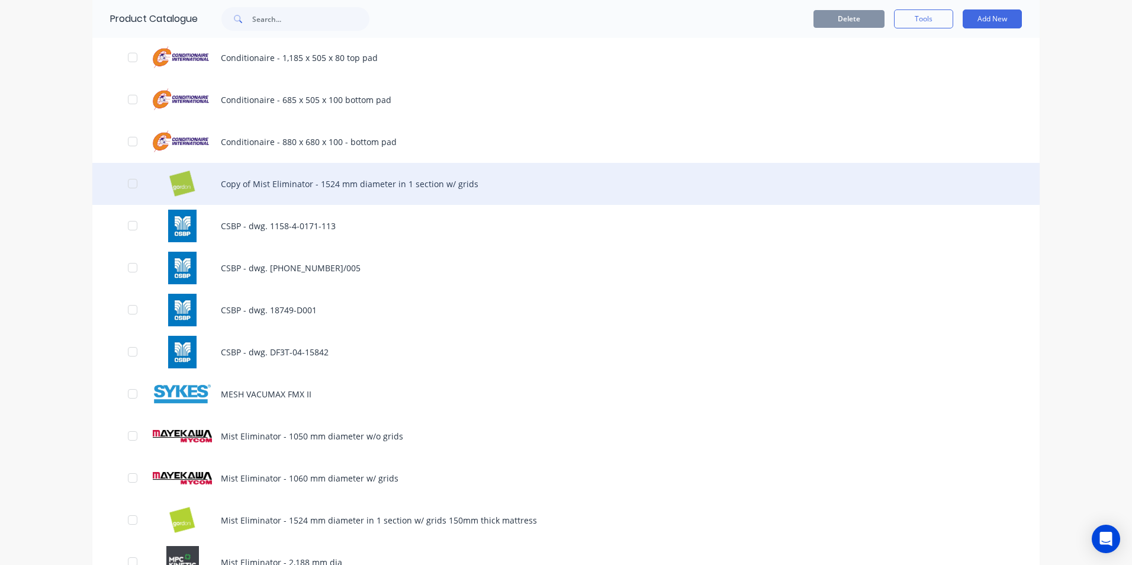
click at [423, 177] on div "Copy of Mist Eliminator - 1524 mm diameter in 1 section w/ grids" at bounding box center [565, 184] width 947 height 42
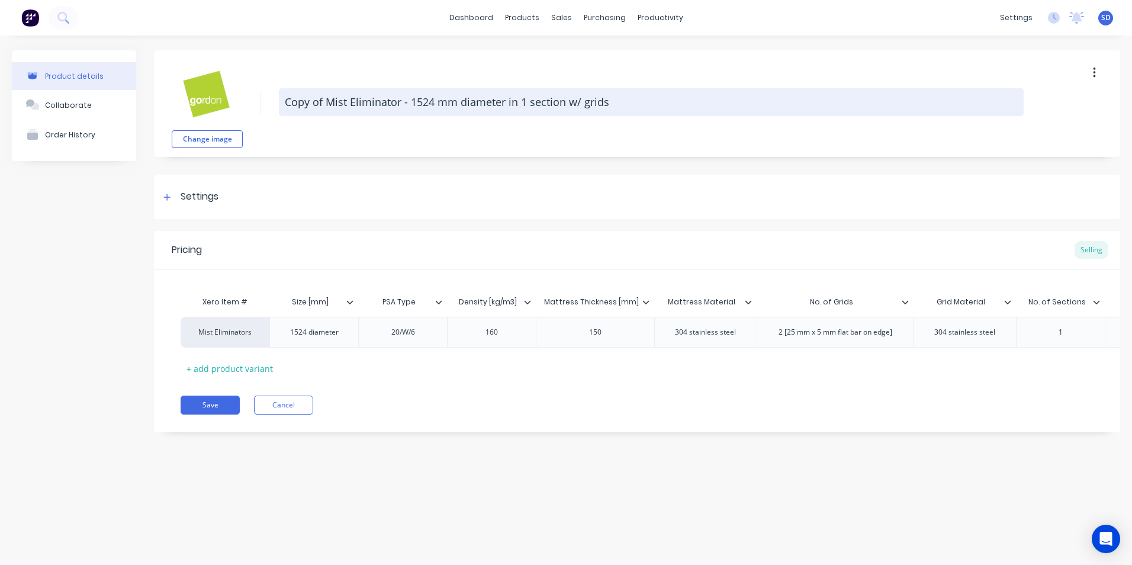
type textarea "x"
click at [324, 103] on textarea "Copy of Mist Eliminator - 1524 mm diameter in 1 section w/ grids" at bounding box center [651, 102] width 745 height 28
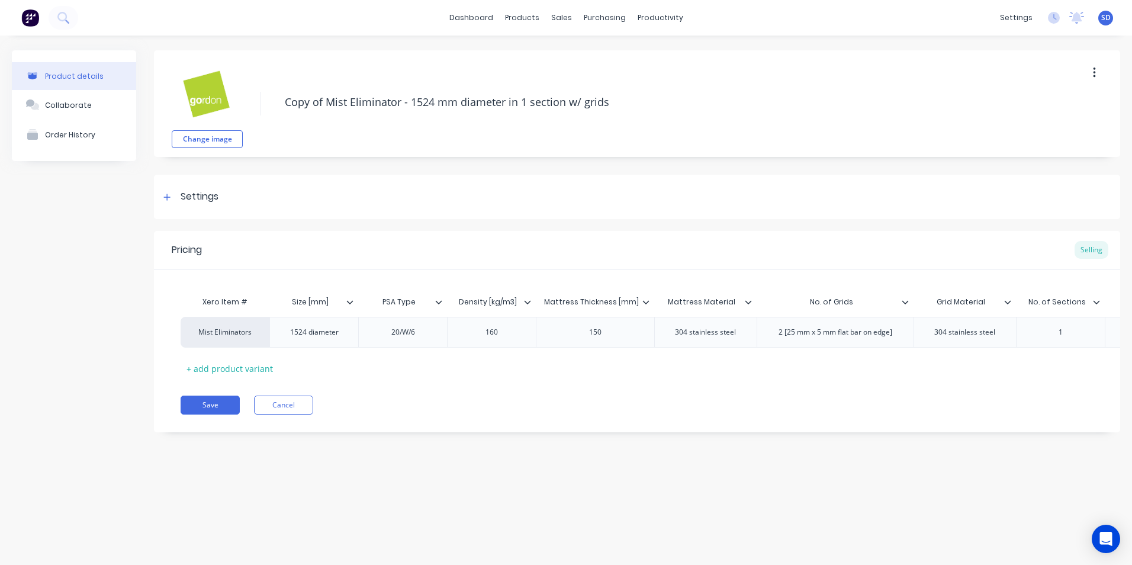
type textarea "Copy ofMist Eliminator - 1524 mm diameter in 1 section w/ grids"
type textarea "x"
type textarea "Copy of=Mist Eliminator - 1524 mm diameter in 1 section w/ grids"
type textarea "x"
type textarea "Copy ofMist Eliminator - 1524 mm diameter in 1 section w/ grids"
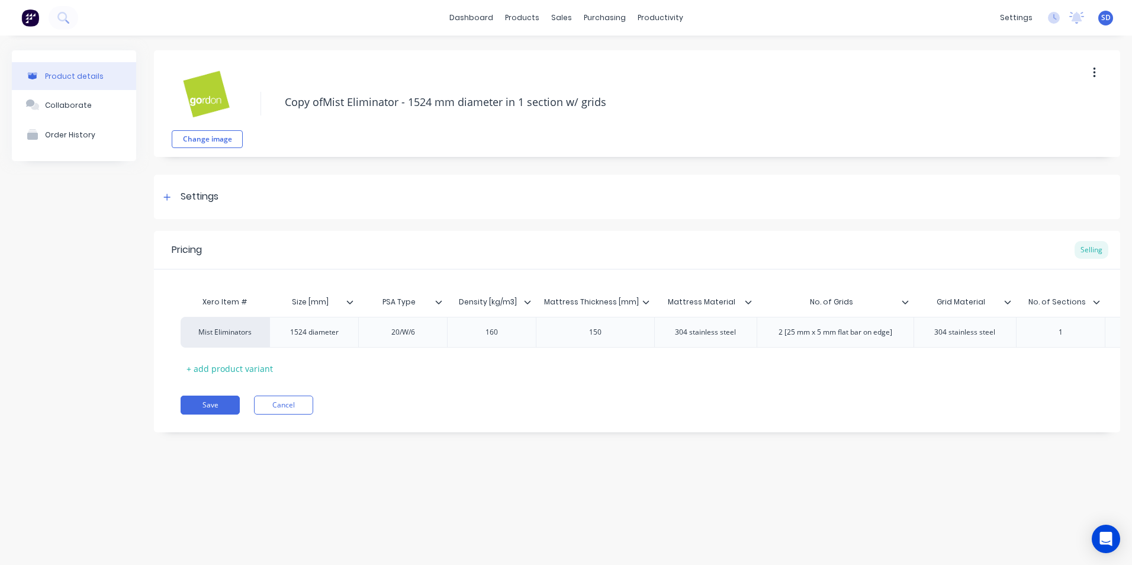
type textarea "x"
type textarea "Copy oMist Eliminator - 1524 mm diameter in 1 section w/ grids"
type textarea "x"
type textarea "Copy Mist Eliminator - 1524 mm diameter in 1 section w/ grids"
type textarea "x"
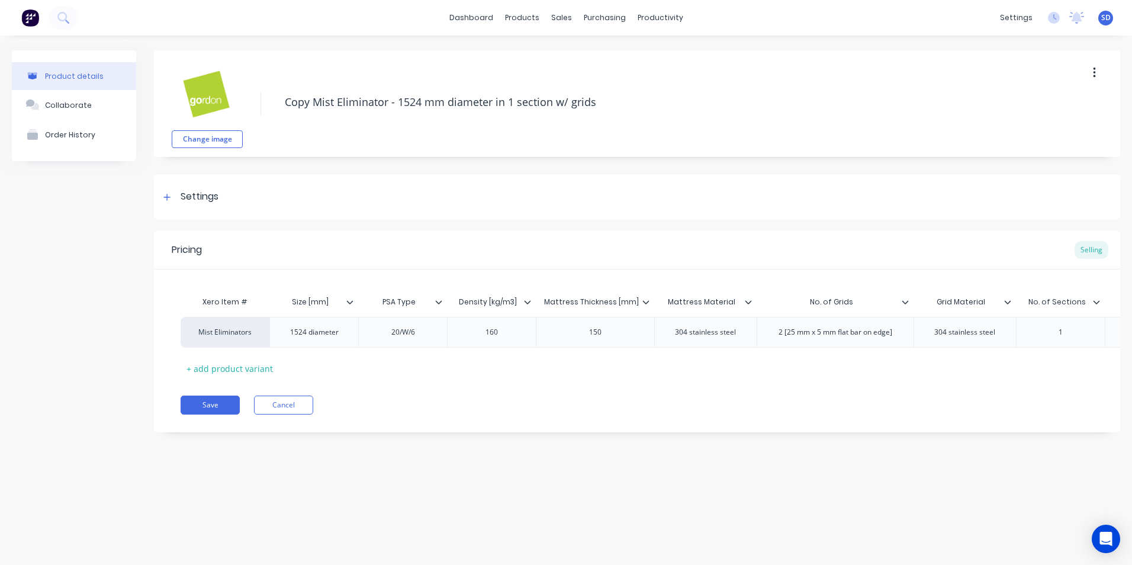
type textarea "CopyMist Eliminator - 1524 mm diameter in 1 section w/ grids"
type textarea "x"
type textarea "CopMist Eliminator - 1524 mm diameter in 1 section w/ grids"
type textarea "x"
type textarea "CoMist Eliminator - 1524 mm diameter in 1 section w/ grids"
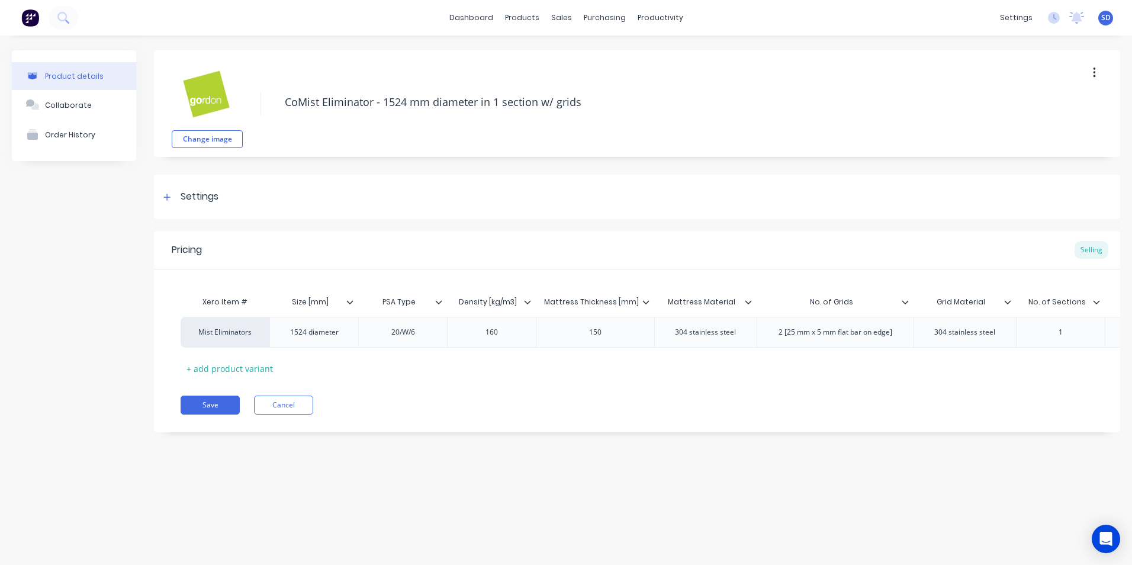
type textarea "x"
type textarea "CMist Eliminator - 1524 mm diameter in 1 section w/ grids"
type textarea "x"
type textarea "Mist Eliminator - 1524 mm diameter in 1 section w/ grids"
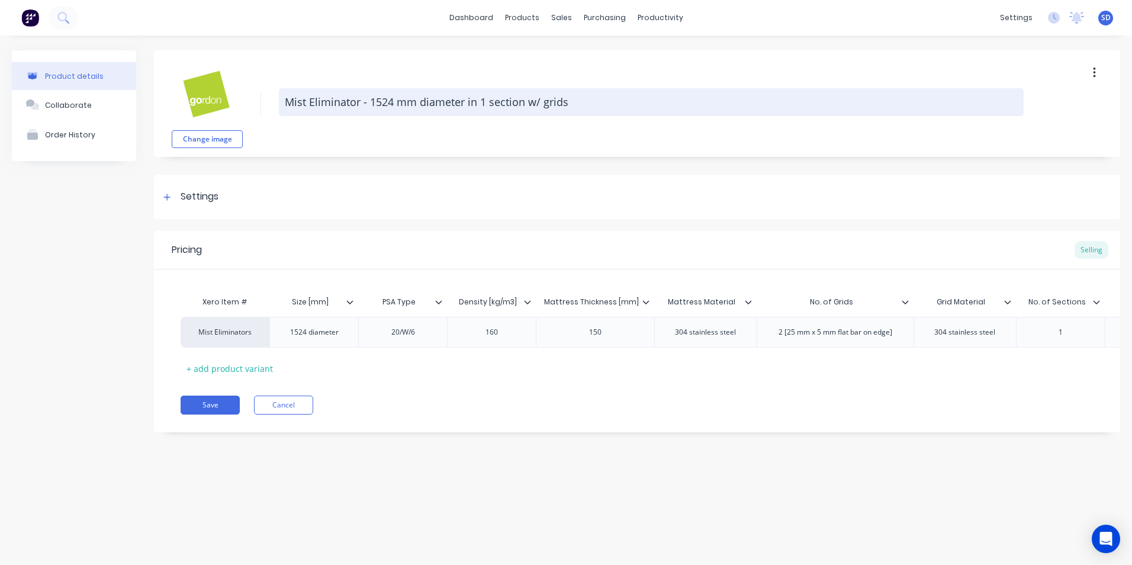
click at [573, 104] on textarea "Mist Eliminator - 1524 mm diameter in 1 section w/ grids" at bounding box center [651, 102] width 745 height 28
type textarea "x"
type textarea "Mist Eliminator - 1524 mm diameter in 1 section w/ grids"
type textarea "x"
type textarea "Mist Eliminator - 1524 mm diameter in 1 section w/ grids w"
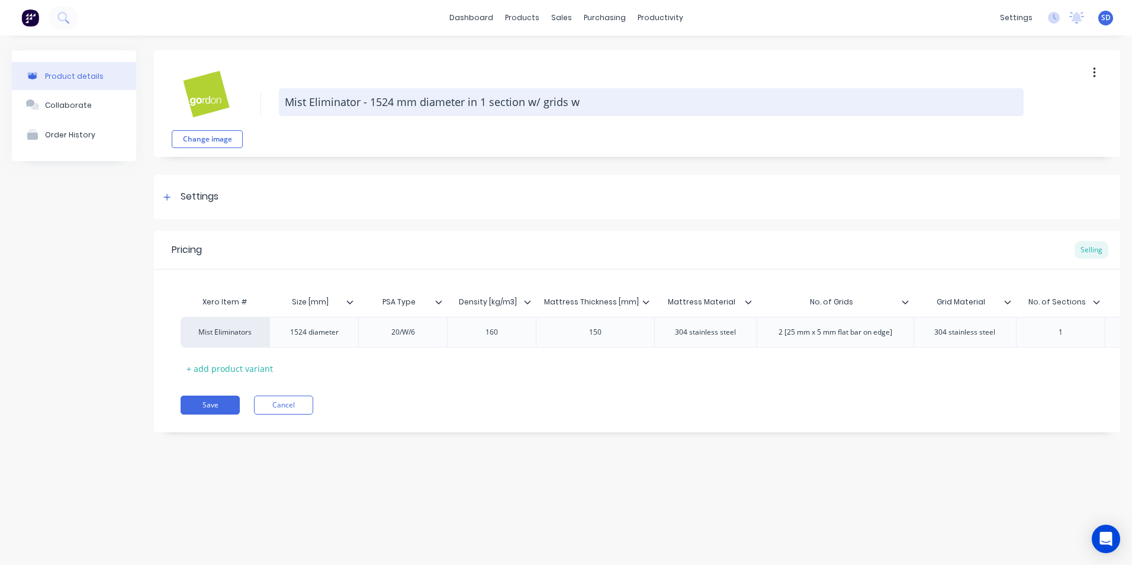
type textarea "x"
type textarea "Mist Eliminator - 1524 mm diameter in 1 section w/ grids w."
type textarea "x"
type textarea "Mist Eliminator - 1524 mm diameter in 1 section w/ grids w"
type textarea "x"
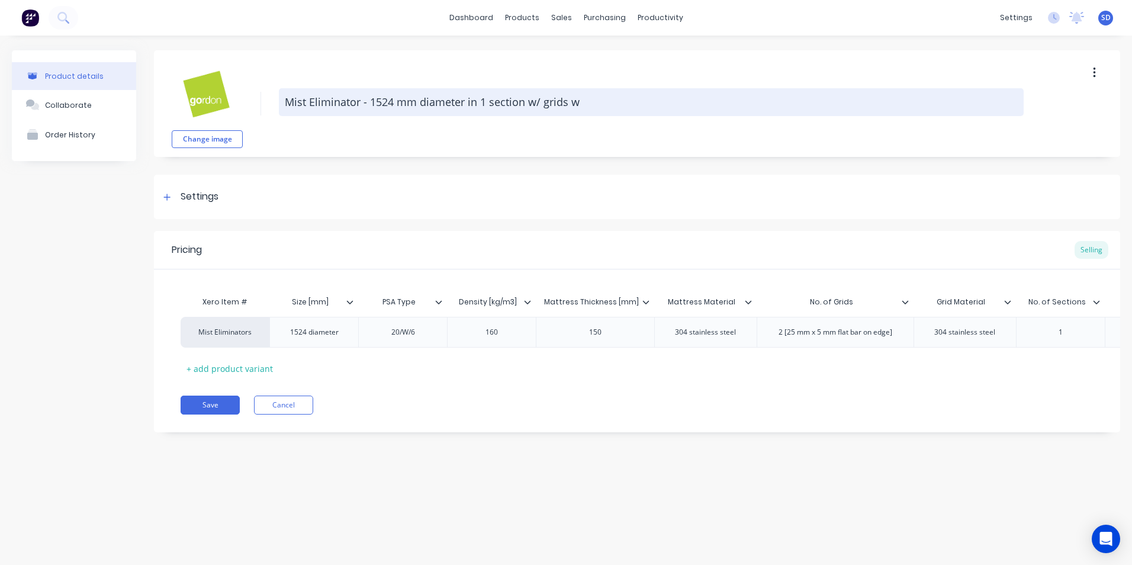
type textarea "Mist Eliminator - 1524 mm diameter in 1 section w/ grids w/"
type textarea "x"
type textarea "Mist Eliminator - 1524 mm diameter in 1 section w/ grids w/"
type textarea "x"
type textarea "Mist Eliminator - 1524 mm diameter in 1 section w/ grids w/ 5"
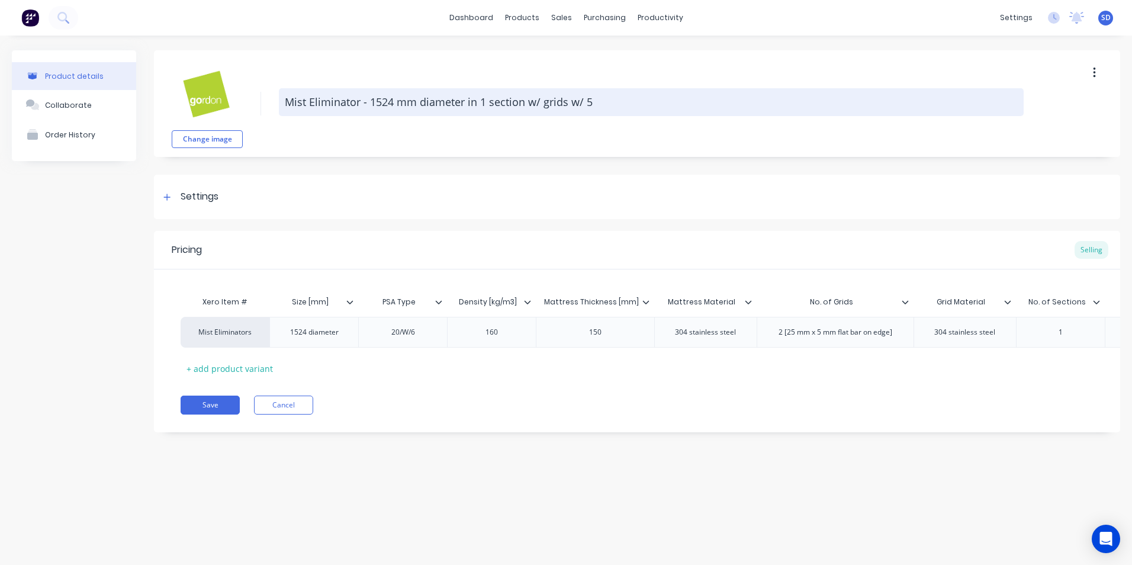
type textarea "x"
type textarea "Mist Eliminator - 1524 mm diameter in 1 section w/ grids w/ 50"
type textarea "x"
type textarea "Mist Eliminator - 1524 mm diameter in 1 section w/ grids w/ 50"
type textarea "x"
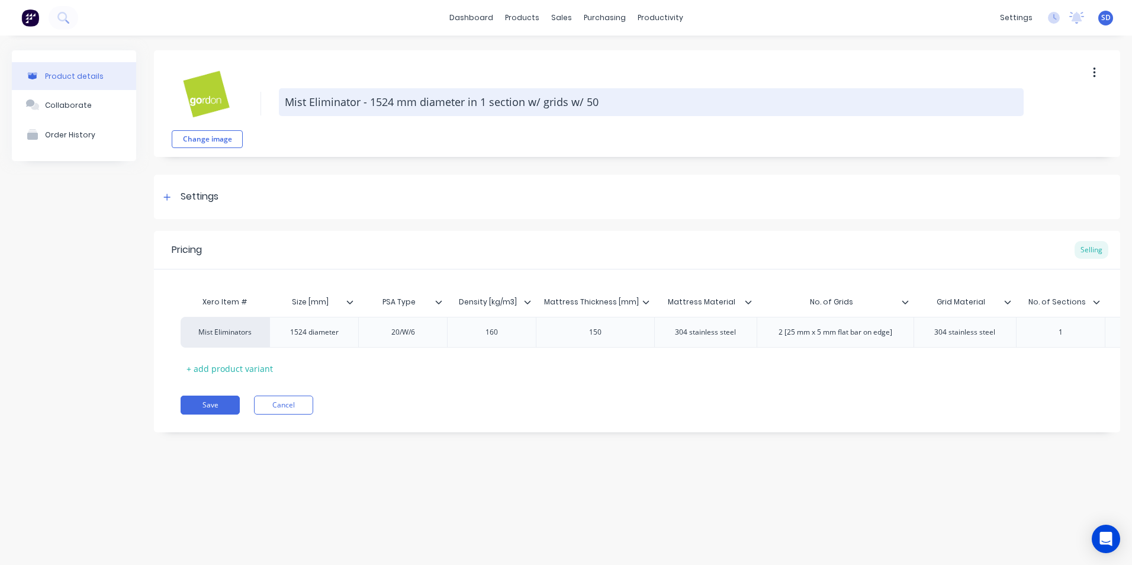
type textarea "Mist Eliminator - 1524 mm diameter in 1 section w/ grids w/ 50 m"
type textarea "x"
type textarea "Mist Eliminator - 1524 mm diameter in 1 section w/ grids w/ 50 mm"
type textarea "x"
type textarea "Mist Eliminator - 1524 mm diameter in 1 section w/ grids w/ 50 mm"
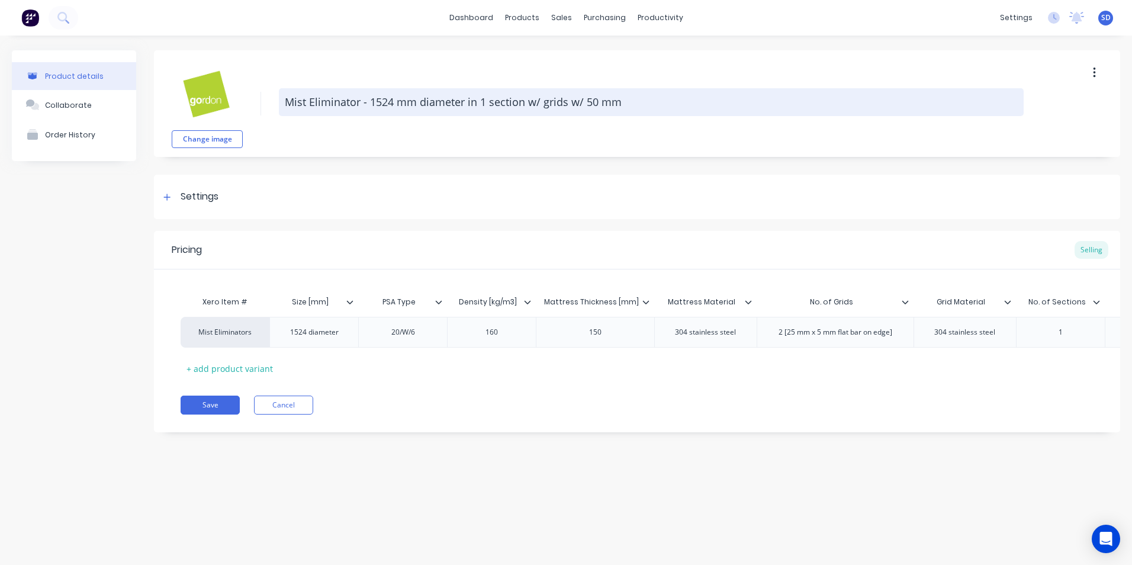
type textarea "x"
type textarea "Mist Eliminator - 1524 mm diameter in 1 section w/ grids w/ 50 mm t"
type textarea "x"
type textarea "Mist Eliminator - 1524 mm diameter in 1 section w/ grids w/ 50 mm th"
type textarea "x"
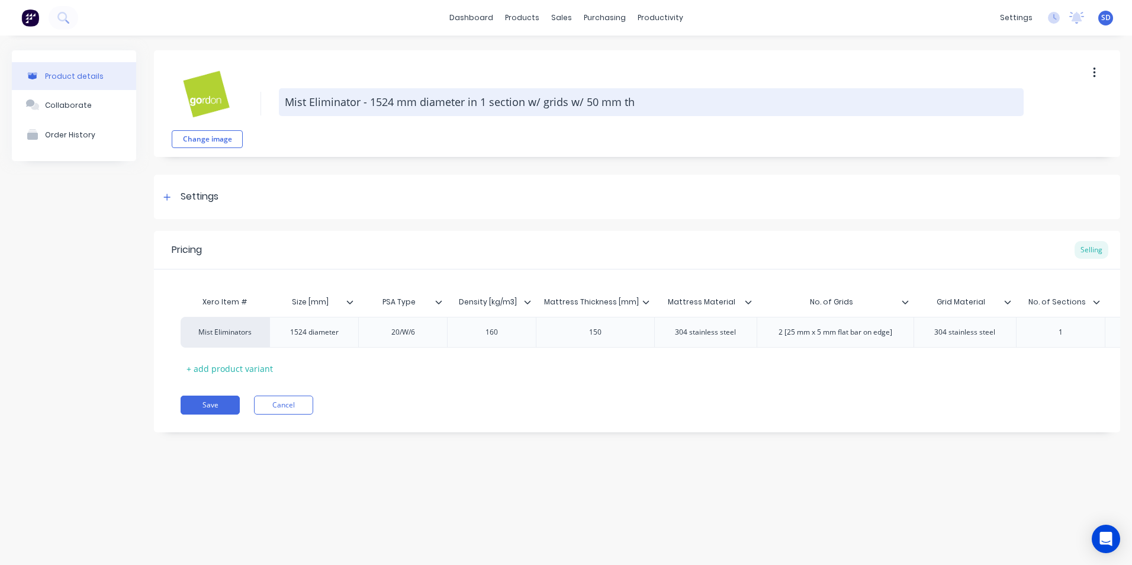
type textarea "Mist Eliminator - 1524 mm diameter in 1 section w/ grids w/ 50 mm thi"
type textarea "x"
type textarea "Mist Eliminator - 1524 mm diameter in 1 section w/ grids w/ 50 mm thic"
type textarea "x"
type textarea "Mist Eliminator - 1524 mm diameter in 1 section w/ grids w/ 50 mm thick"
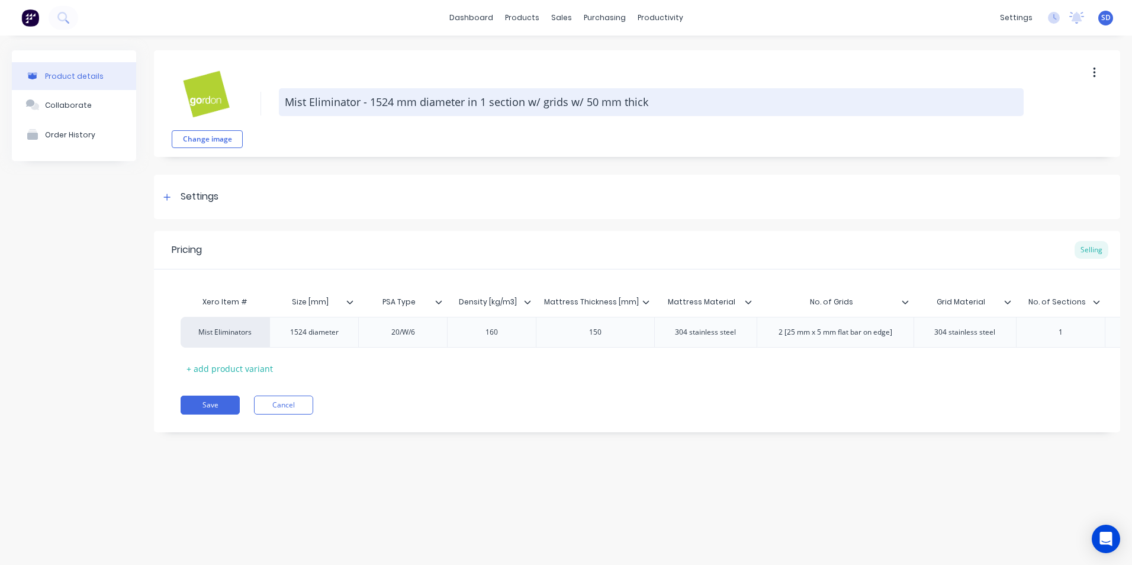
type textarea "x"
type textarea "Mist Eliminator - 1524 mm diameter in 1 section w/ grids w/ 50 mm thick"
type textarea "x"
type textarea "Mist Eliminator - 1524 mm diameter in 1 section w/ grids w/ 50 mm thick m"
type textarea "x"
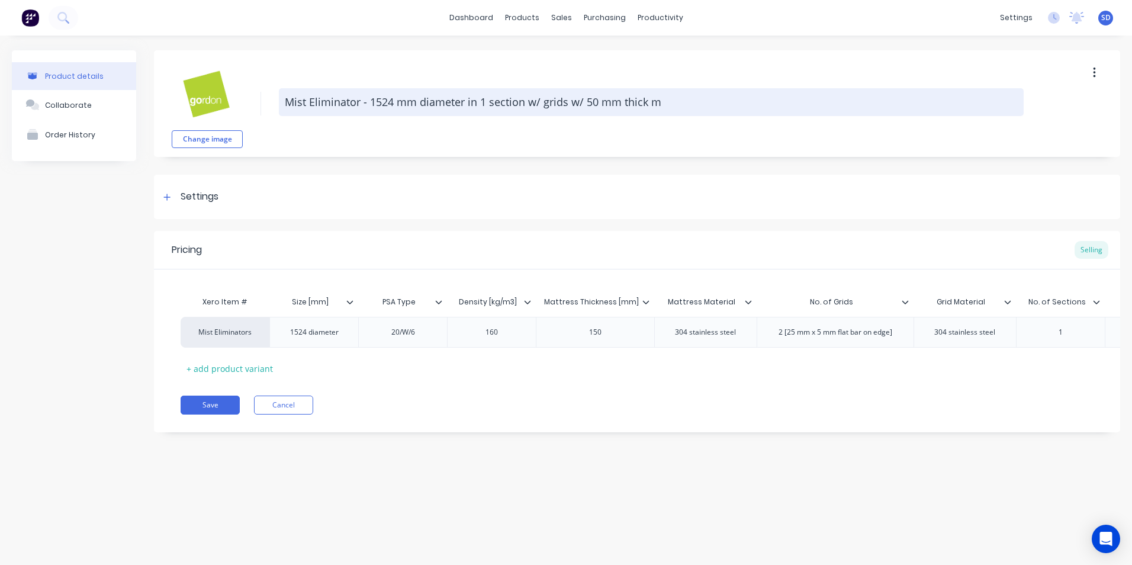
type textarea "Mist Eliminator - 1524 mm diameter in 1 section w/ grids w/ 50 mm thick ma"
type textarea "x"
type textarea "Mist Eliminator - 1524 mm diameter in 1 section w/ grids w/ 50 mm thick mat"
type textarea "x"
type textarea "Mist Eliminator - 1524 mm diameter in 1 section w/ grids w/ 50 mm thick matt"
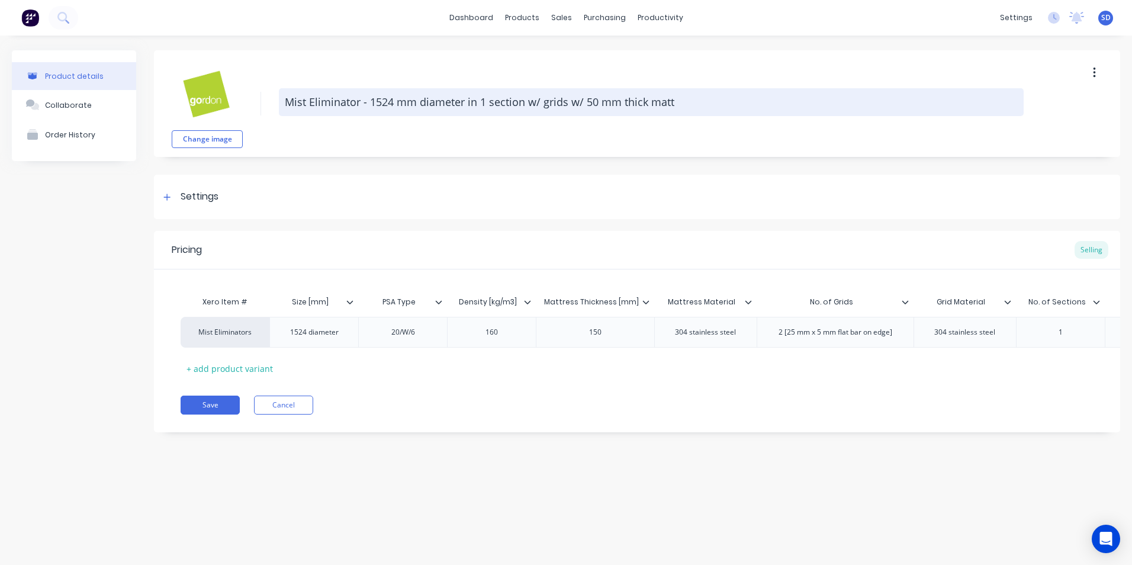
type textarea "x"
type textarea "Mist Eliminator - 1524 mm diameter in 1 section w/ grids w/ 50 mm thick mattr"
type textarea "x"
type textarea "Mist Eliminator - 1524 mm diameter in 1 section w/ grids w/ 50 mm thick mattre"
type textarea "x"
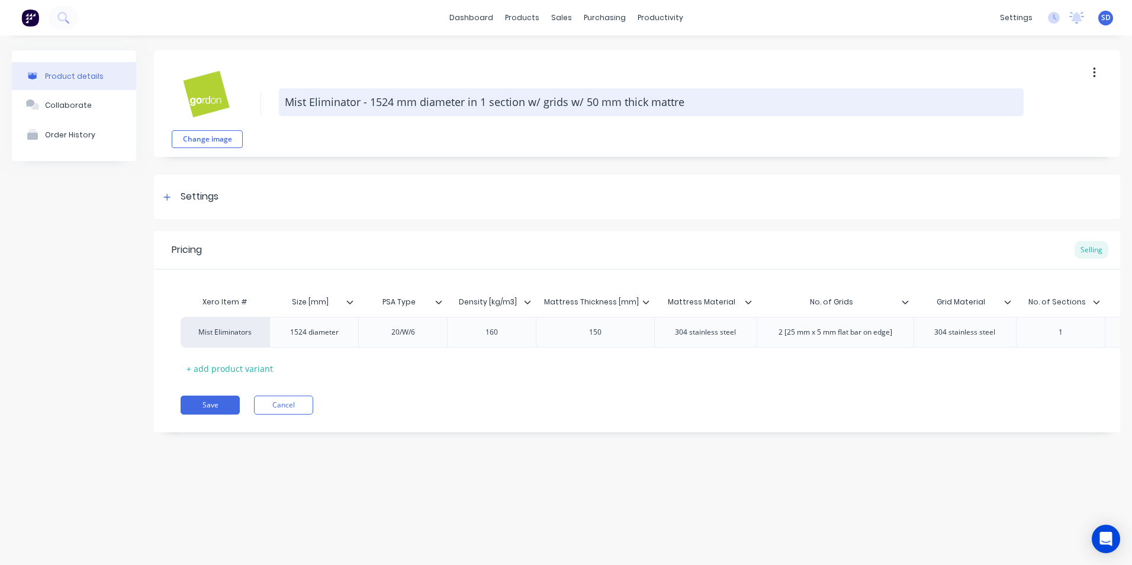
type textarea "Mist Eliminator - 1524 mm diameter in 1 section w/ grids w/ 50 mm thick mattres"
type textarea "x"
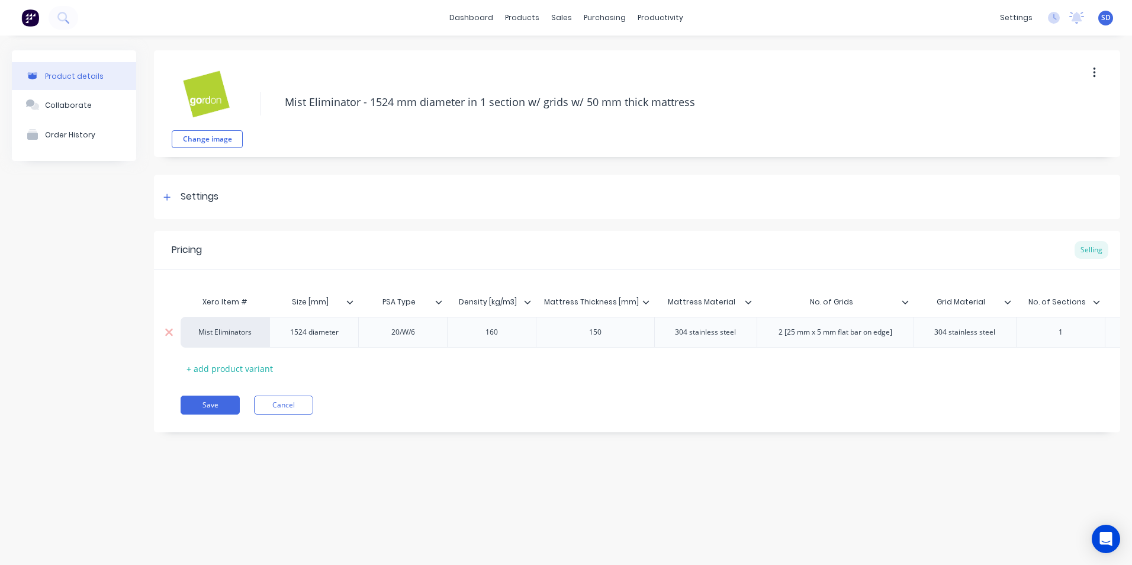
type textarea "Mist Eliminator - 1524 mm diameter in 1 section w/ grids w/ 50 mm thick mattress"
type textarea "x"
type textarea "Mist Eliminator - 1524 mm diameter in 1 section w/ grids w/ 50 mm thick mattress"
drag, startPoint x: 422, startPoint y: 329, endPoint x: 425, endPoint y: 337, distance: 9.6
click at [422, 328] on div "20/W/6" at bounding box center [403, 331] width 59 height 15
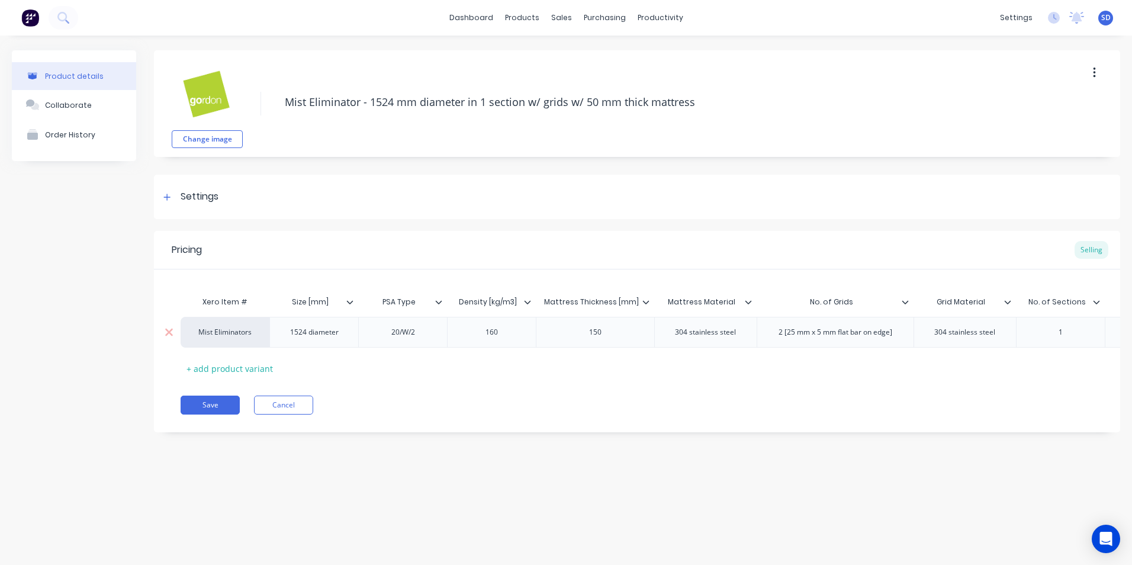
type textarea "x"
click at [789, 335] on div "2 [25 mm x 5 mm flat bar on edge]" at bounding box center [835, 331] width 133 height 15
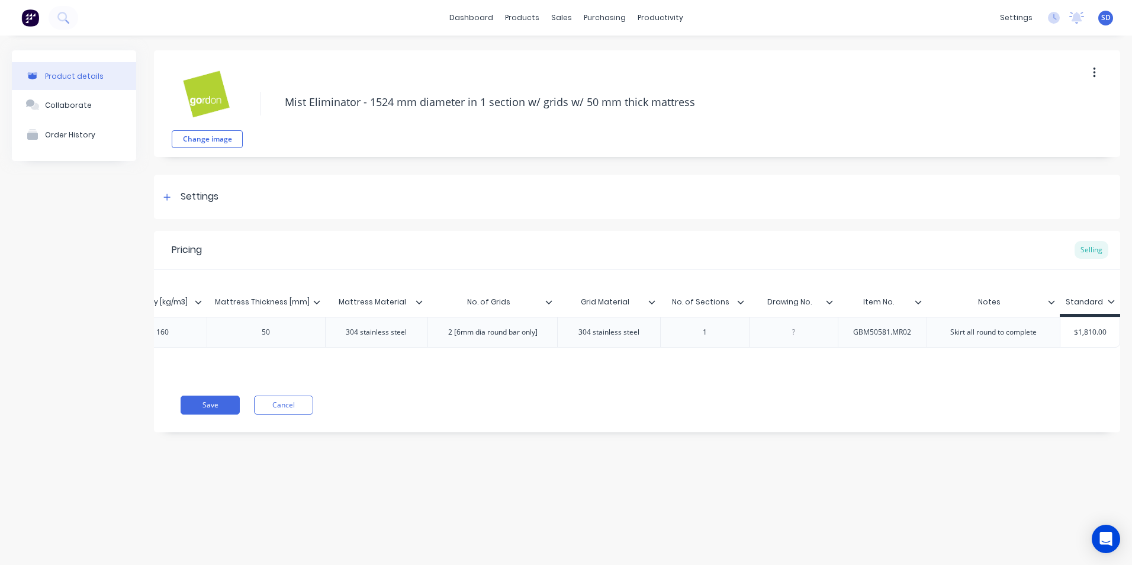
type textarea "x"
type input "$1,810.00"
type textarea "x"
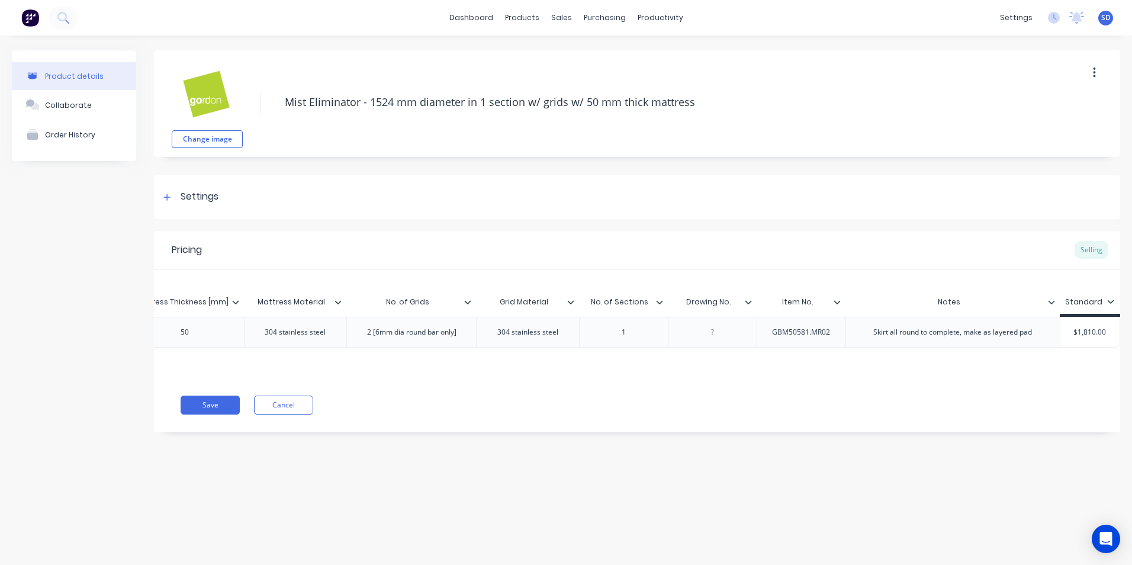
type input "$1,810.0"
type textarea "x"
type input "$1,810."
type textarea "x"
type input "$1"
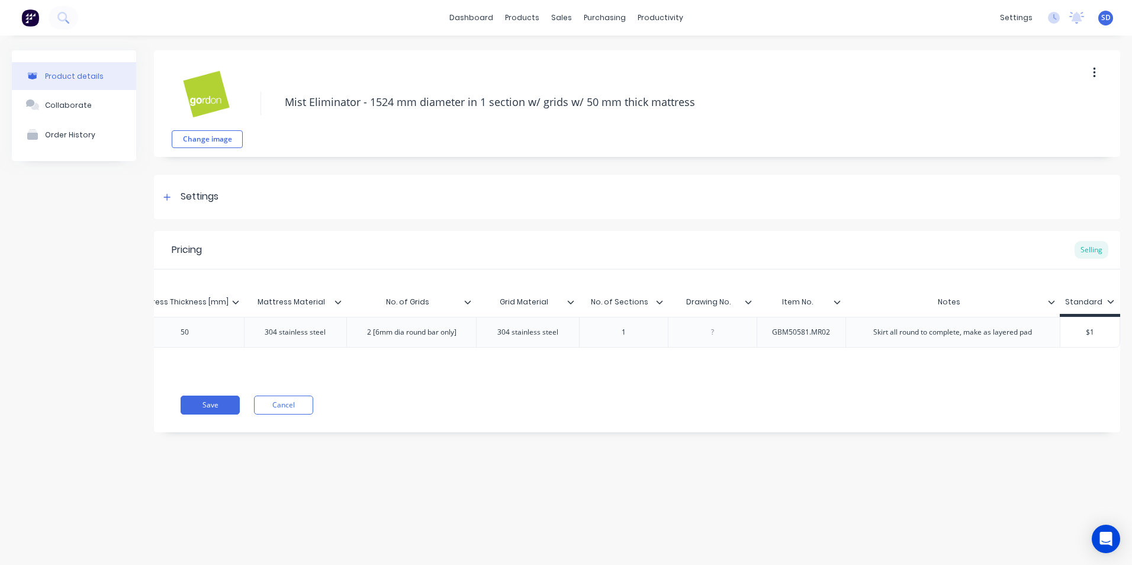
type textarea "x"
type input "$"
type textarea "x"
type input "$0.00"
type textarea "x"
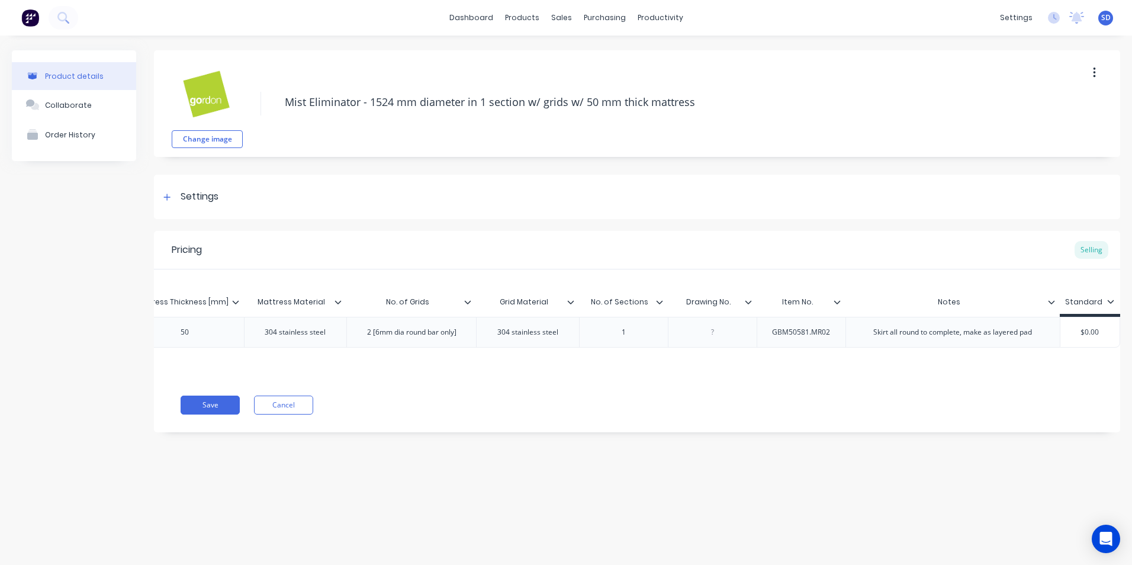
type input "$0.0"
type textarea "x"
type input "$0."
type textarea "x"
type input "$0"
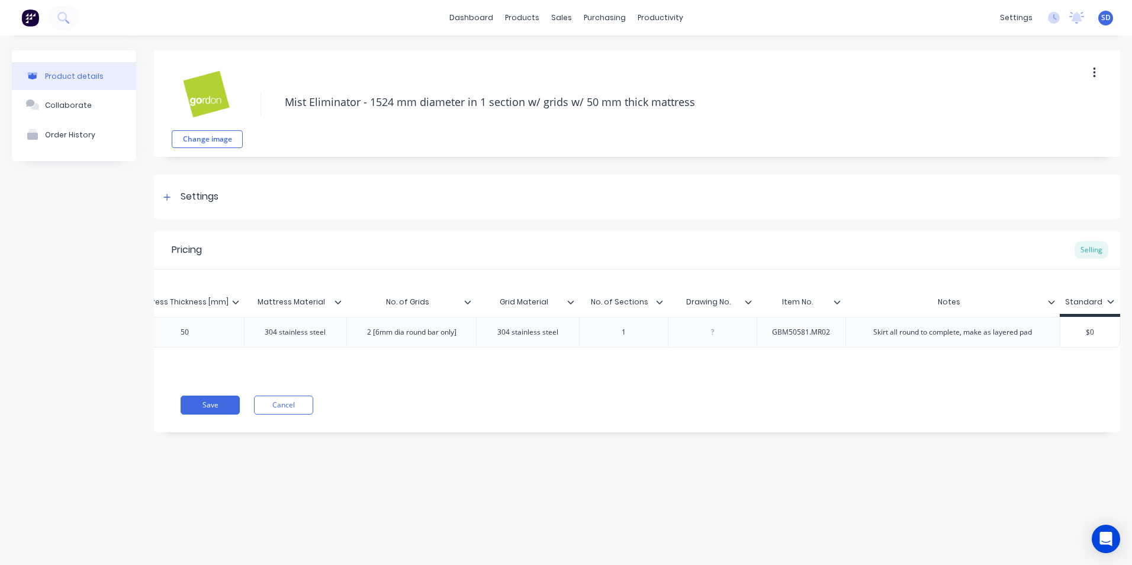
type textarea "x"
type input "$"
type textarea "x"
type input "9"
type textarea "x"
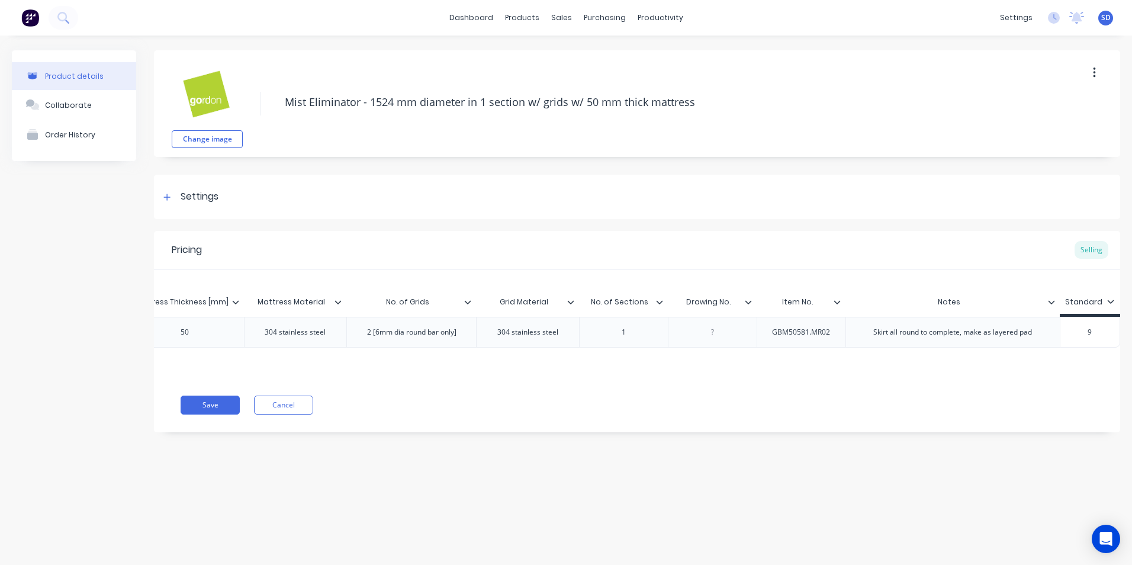
type input "90"
type textarea "x"
type input "905"
click at [221, 407] on button "Save" at bounding box center [210, 405] width 59 height 19
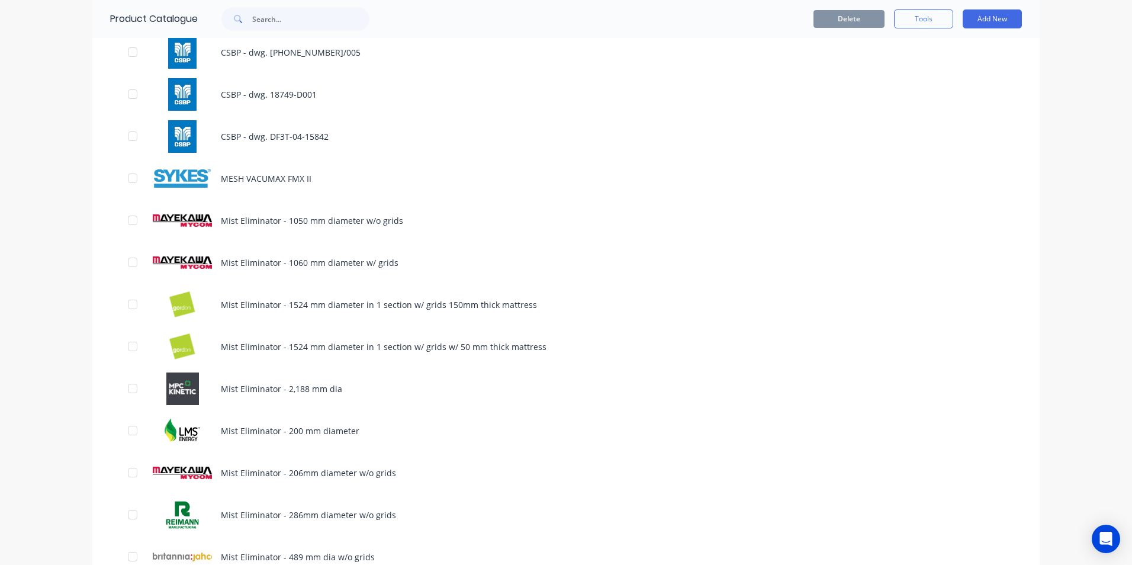
scroll to position [651, 0]
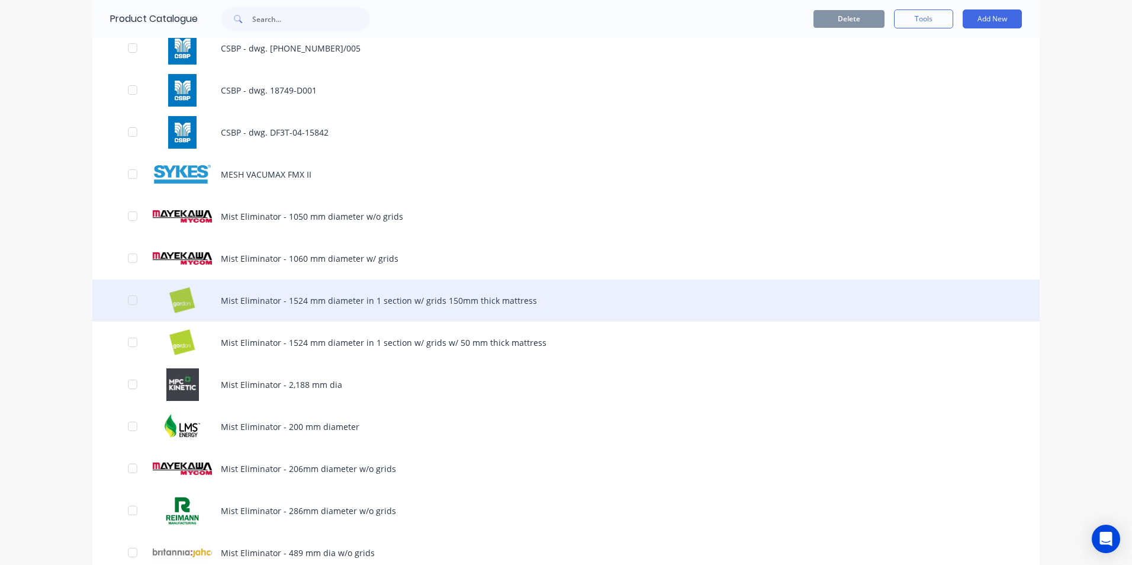
click at [291, 306] on div "Mist Eliminator - 1524 mm diameter in 1 section w/ grids 150mm thick mattress" at bounding box center [565, 300] width 947 height 42
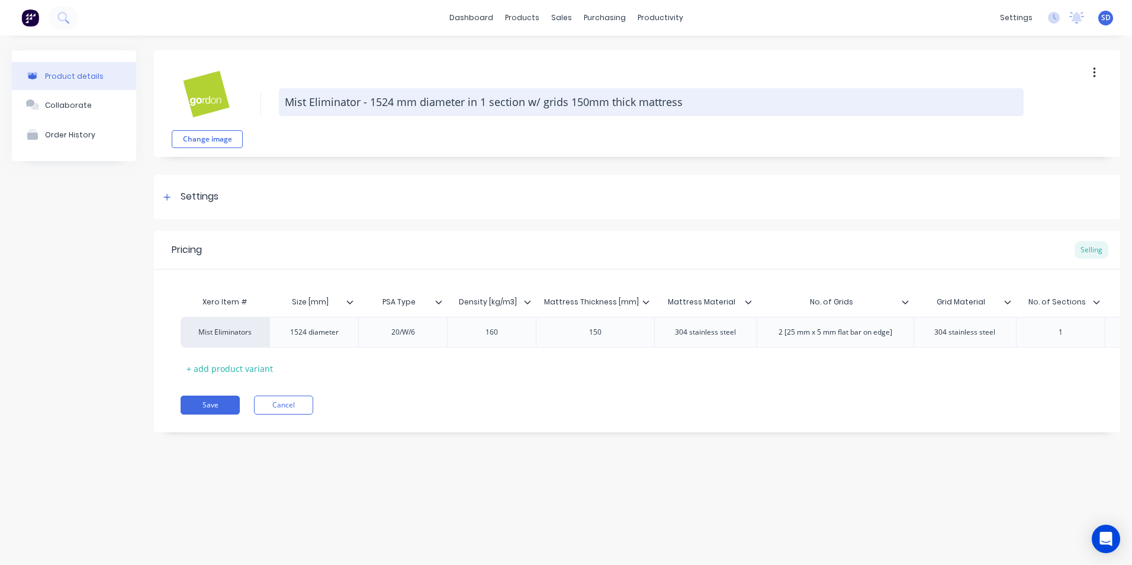
click at [565, 101] on textarea "Mist Eliminator - 1524 mm diameter in 1 section w/ grids 150mm thick mattress" at bounding box center [651, 102] width 745 height 28
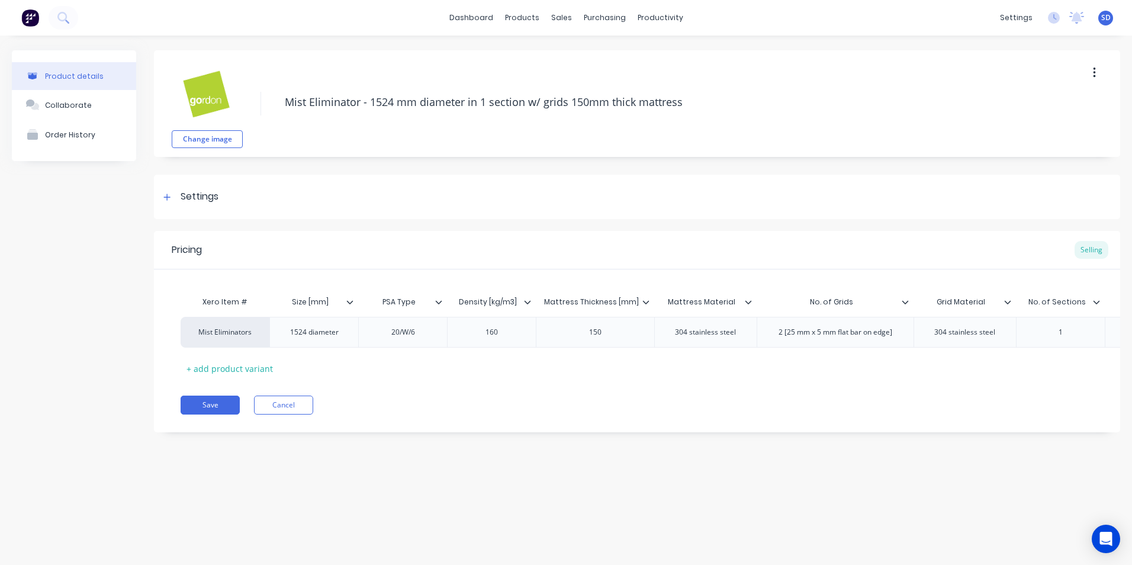
type textarea "x"
type textarea "Mist Eliminator - 1524 mm diameter in 1 section w/ grids 150mm thick mattress"
type textarea "x"
type textarea "Mist Eliminator - 1524 mm diameter in 1 section w/ grids w 150mm thick mattress"
type textarea "x"
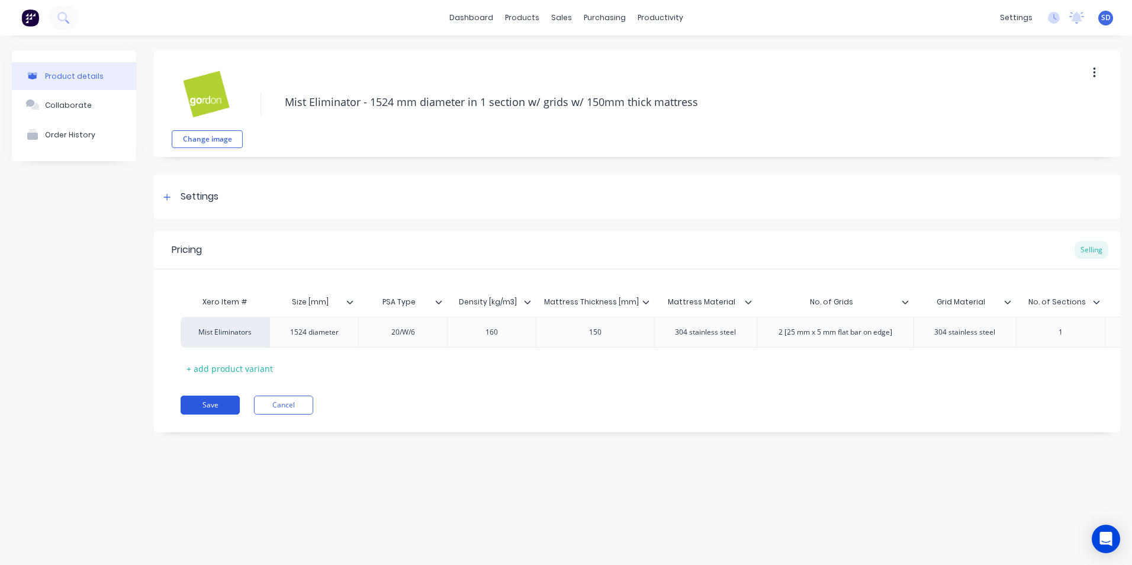
type textarea "Mist Eliminator - 1524 mm diameter in 1 section w/ grids w/ 150mm thick mattress"
type textarea "x"
type textarea "Mist Eliminator - 1524 mm diameter in 1 section w/ grids w/ 150mm thick mattress"
click at [223, 414] on button "Save" at bounding box center [210, 405] width 59 height 19
type textarea "x"
